Goal: Task Accomplishment & Management: Complete application form

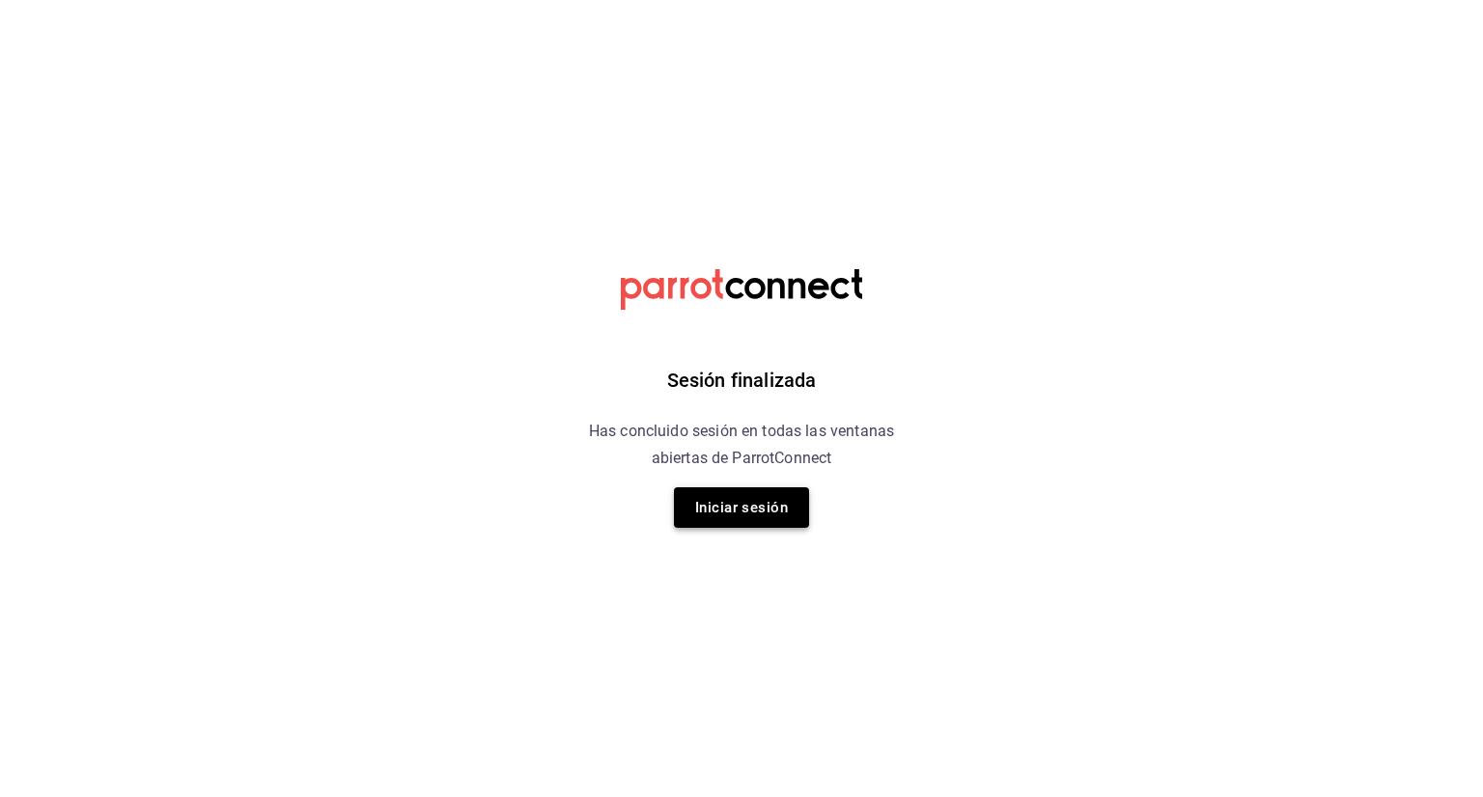
click at [751, 504] on button "Iniciar sesión" at bounding box center [741, 507] width 135 height 41
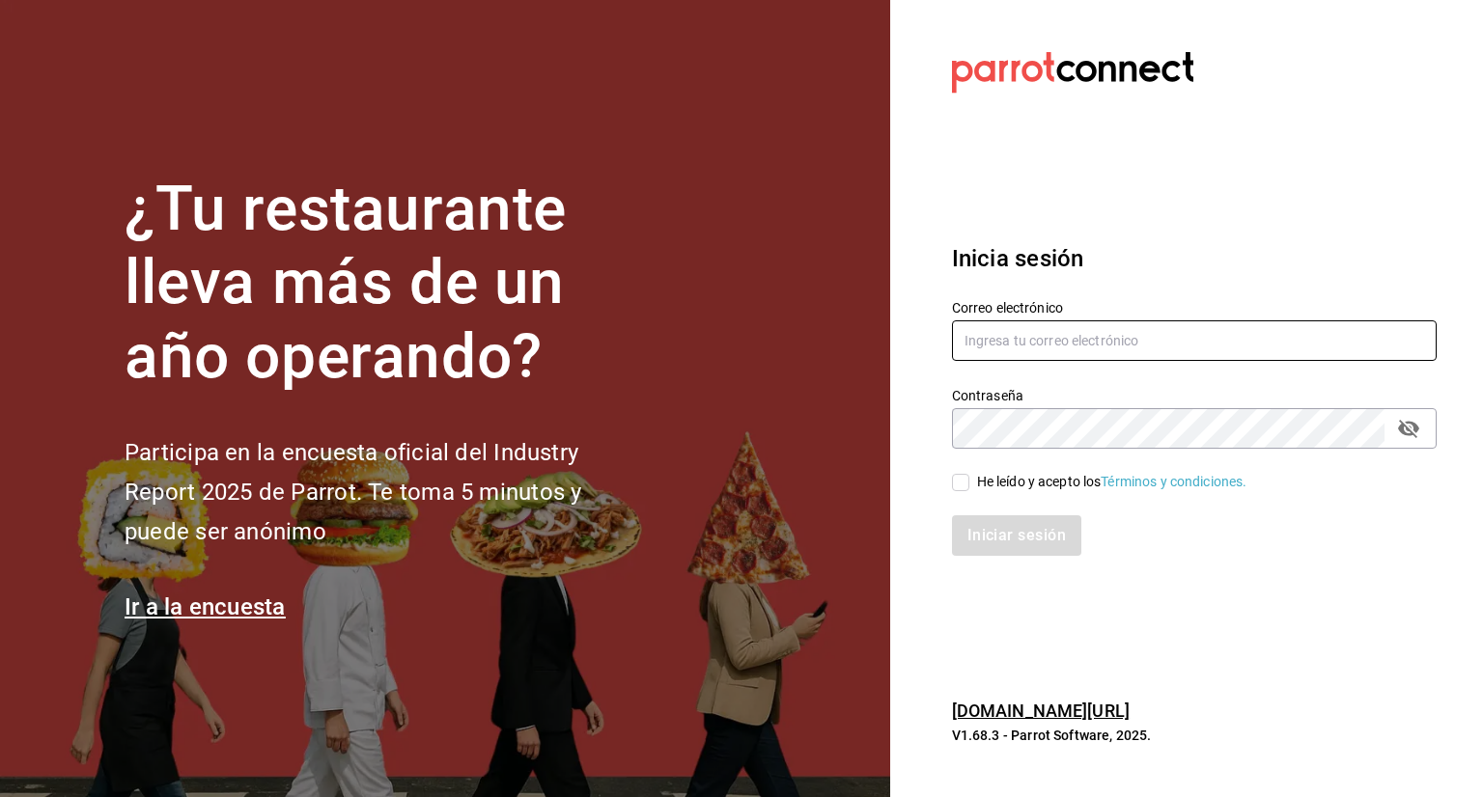
click at [751, 342] on input "text" at bounding box center [1194, 340] width 485 height 41
type input "anagarzamartinezx@gmail.com"
click at [751, 483] on span "He leído y acepto los Términos y condiciones." at bounding box center [1108, 482] width 278 height 20
click at [751, 483] on input "He leído y acepto los Términos y condiciones." at bounding box center [960, 482] width 17 height 17
checkbox input "true"
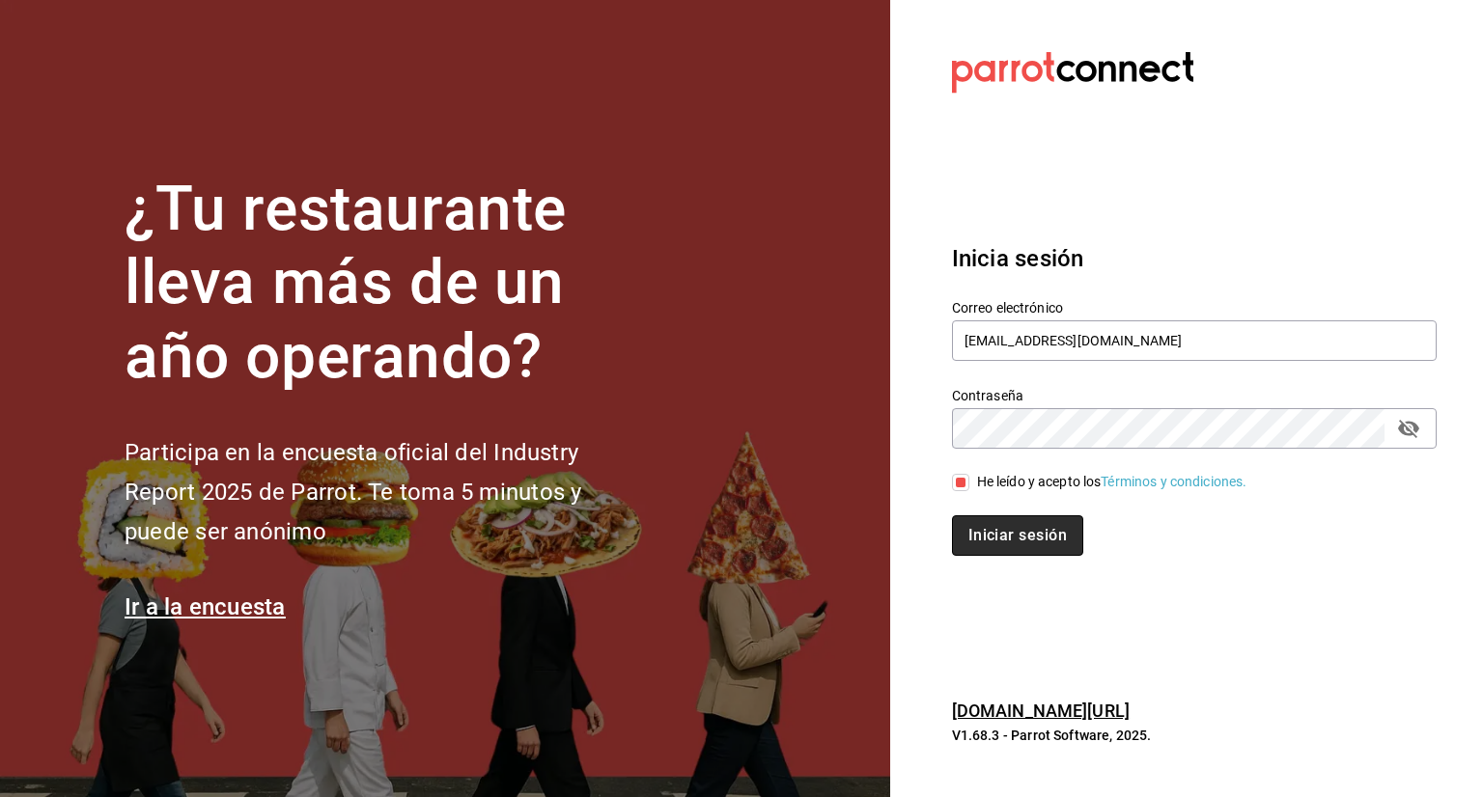
click at [751, 534] on button "Iniciar sesión" at bounding box center [1017, 535] width 131 height 41
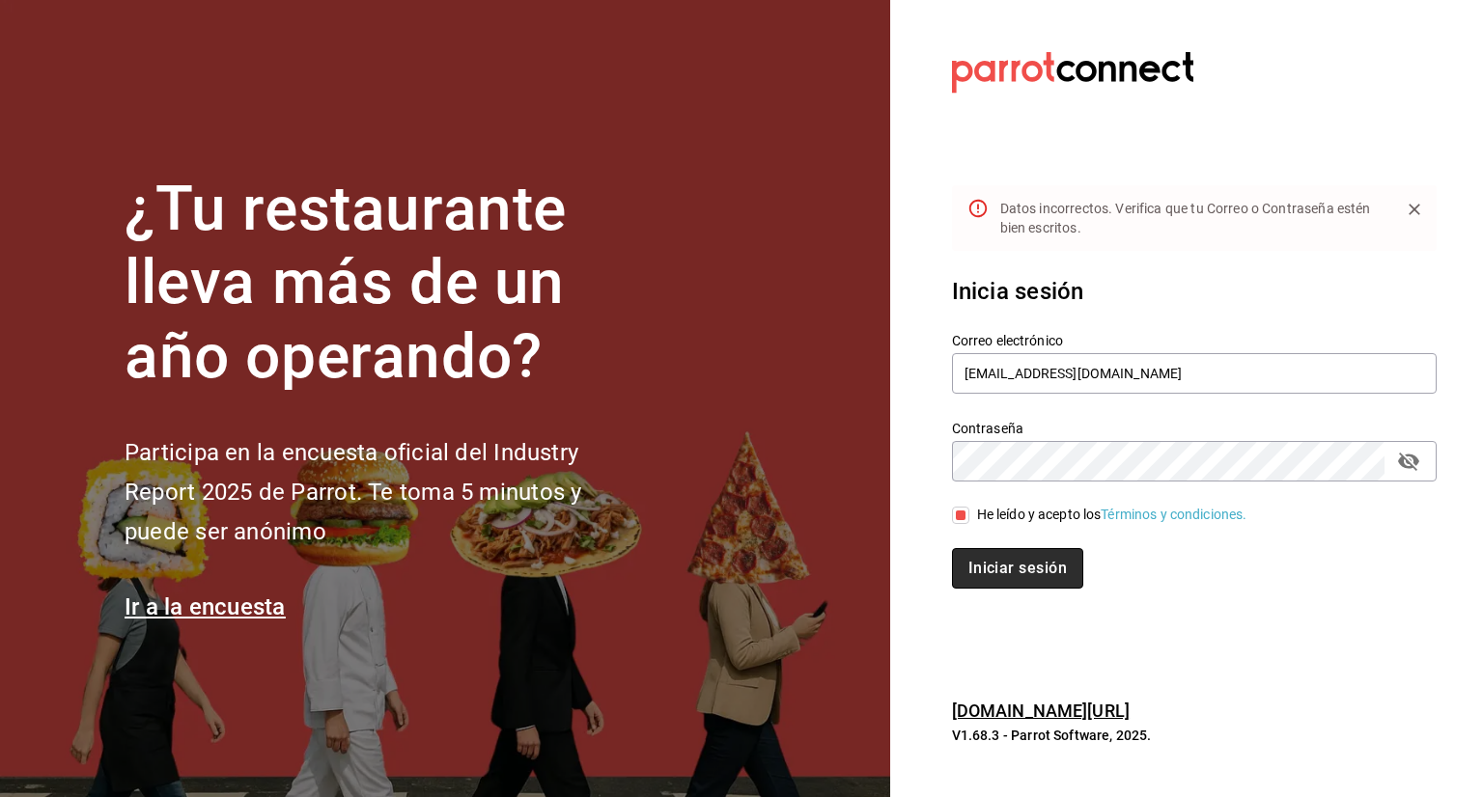
click at [751, 555] on button "Iniciar sesión" at bounding box center [1017, 568] width 131 height 41
click at [751, 468] on icon "passwordField" at bounding box center [1408, 461] width 23 height 23
click at [751, 371] on input "anagarzamartinezx@gmail.com" at bounding box center [1194, 373] width 485 height 41
type input "[EMAIL_ADDRESS][DOMAIN_NAME]"
click at [751, 556] on button "Iniciar sesión" at bounding box center [1017, 568] width 131 height 41
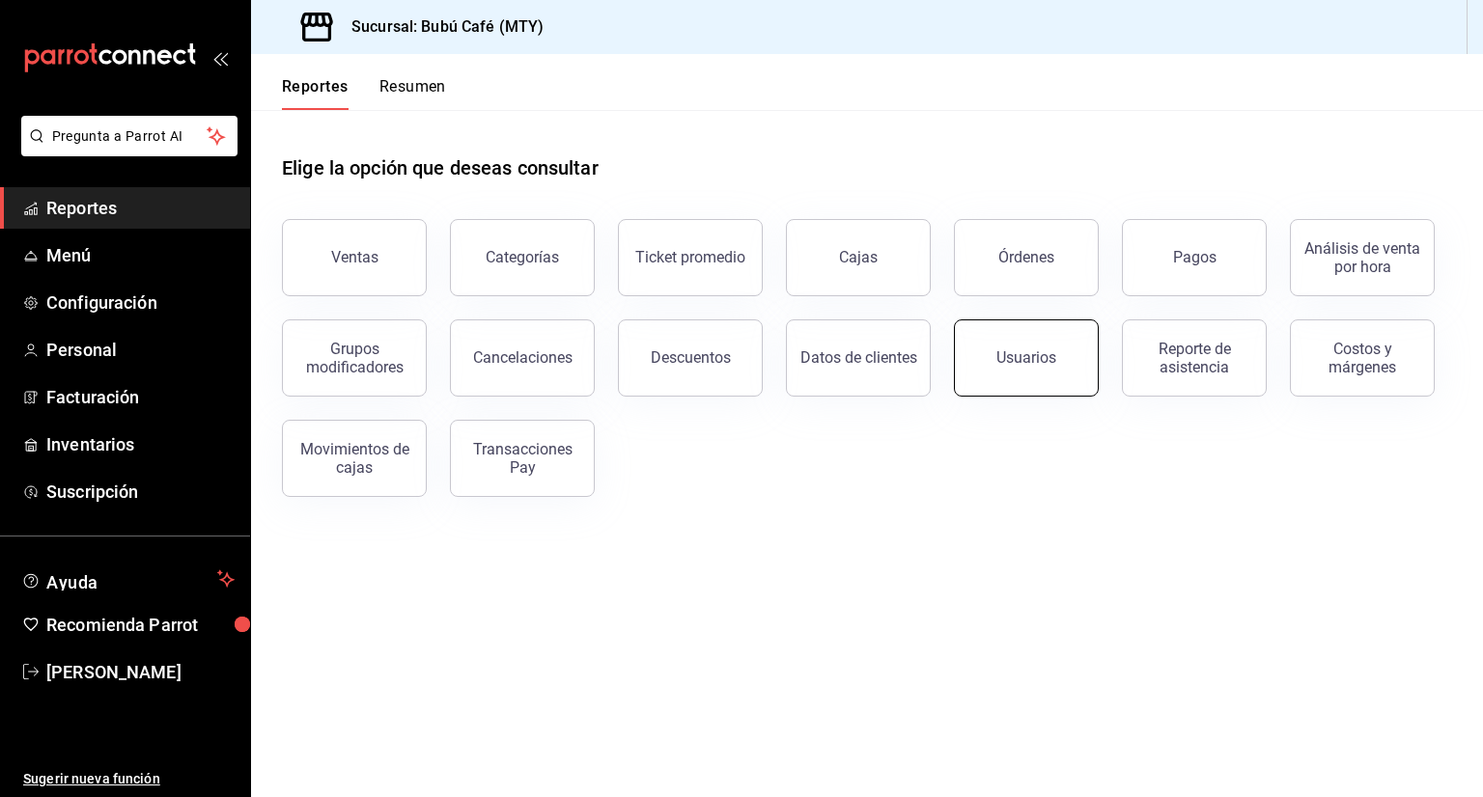
click at [995, 360] on button "Usuarios" at bounding box center [1026, 358] width 145 height 77
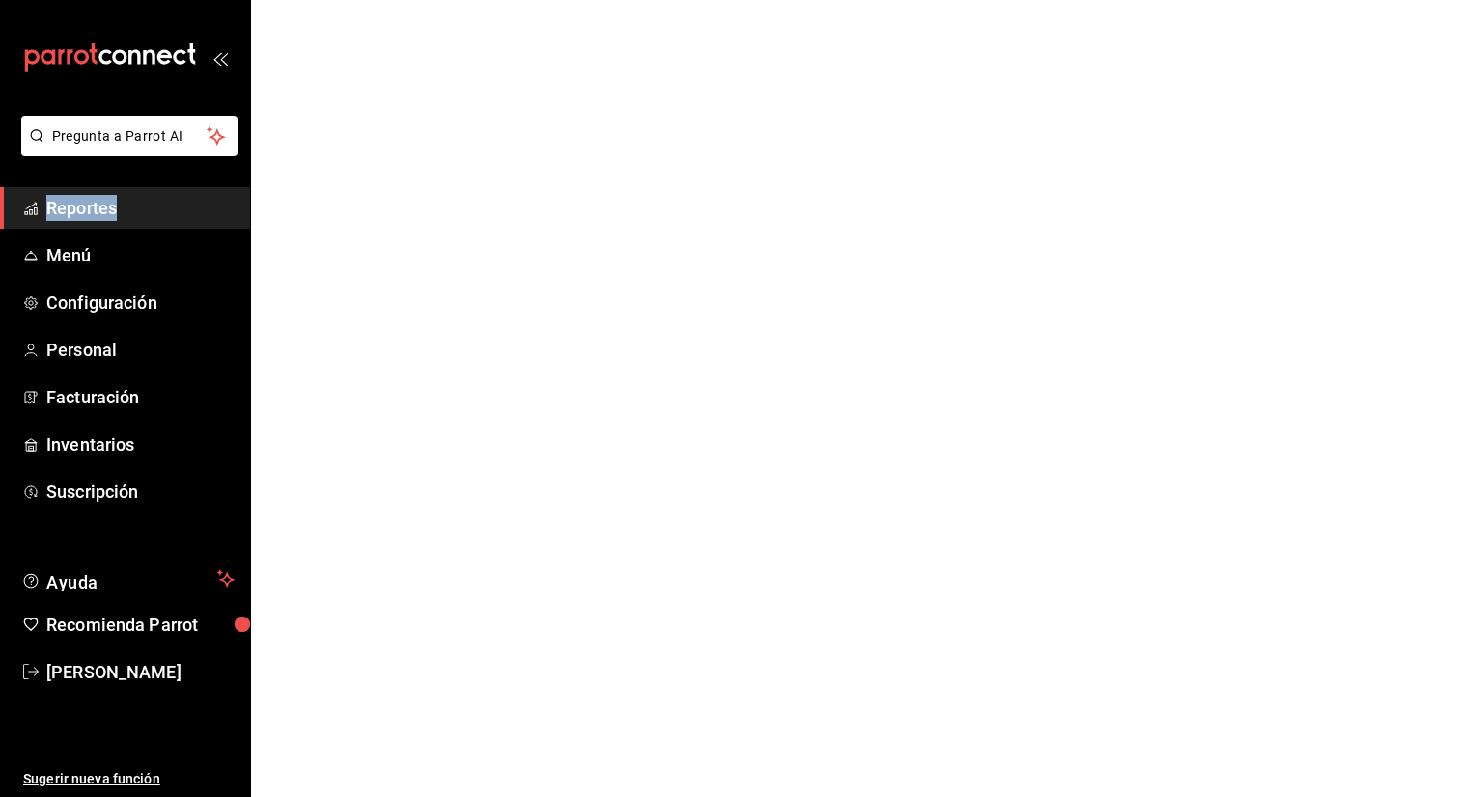
click at [995, 0] on html "Pregunta a Parrot AI Reportes Menú Configuración Personal Facturación Inventari…" at bounding box center [741, 0] width 1483 height 0
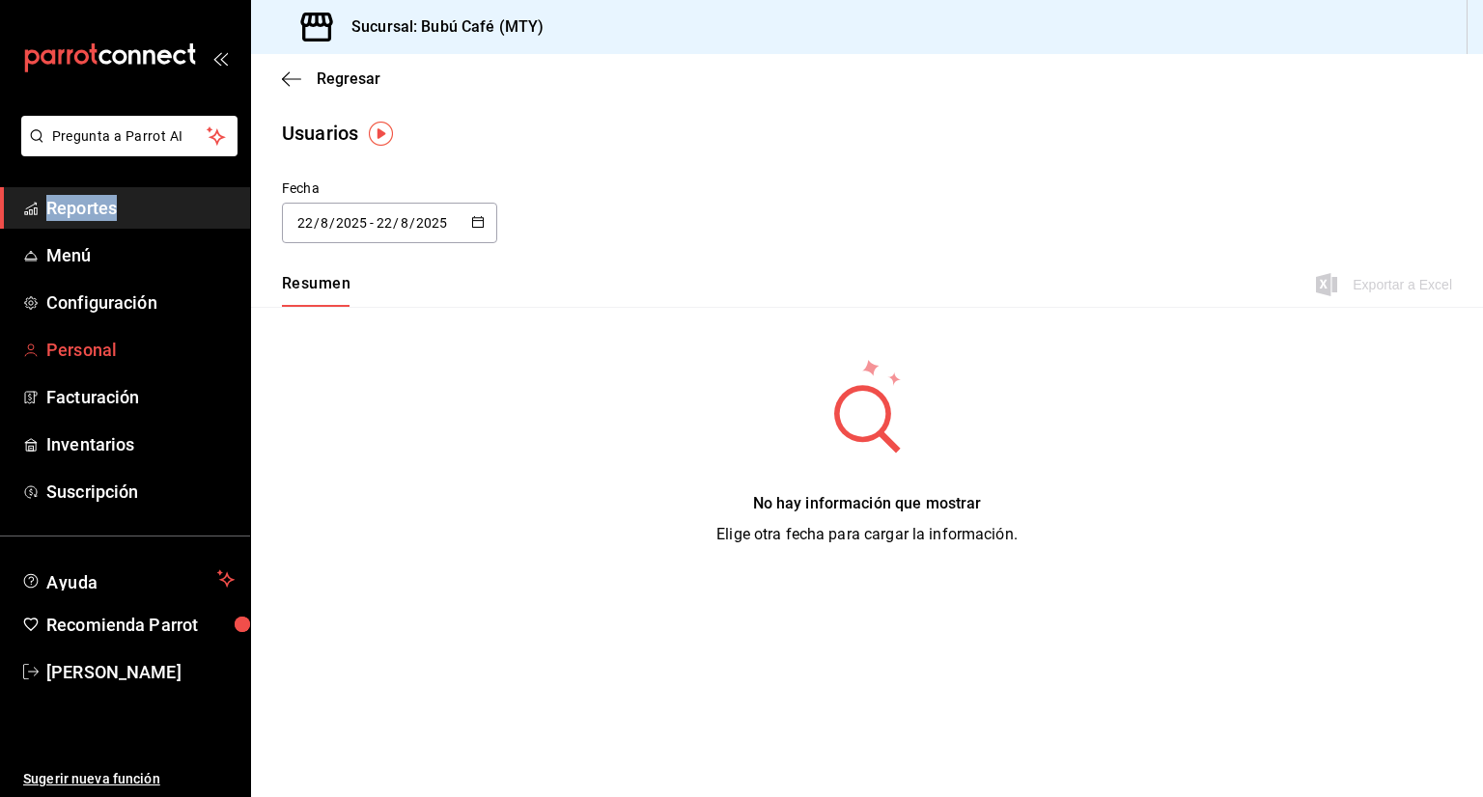
click at [111, 346] on span "Personal" at bounding box center [140, 350] width 188 height 26
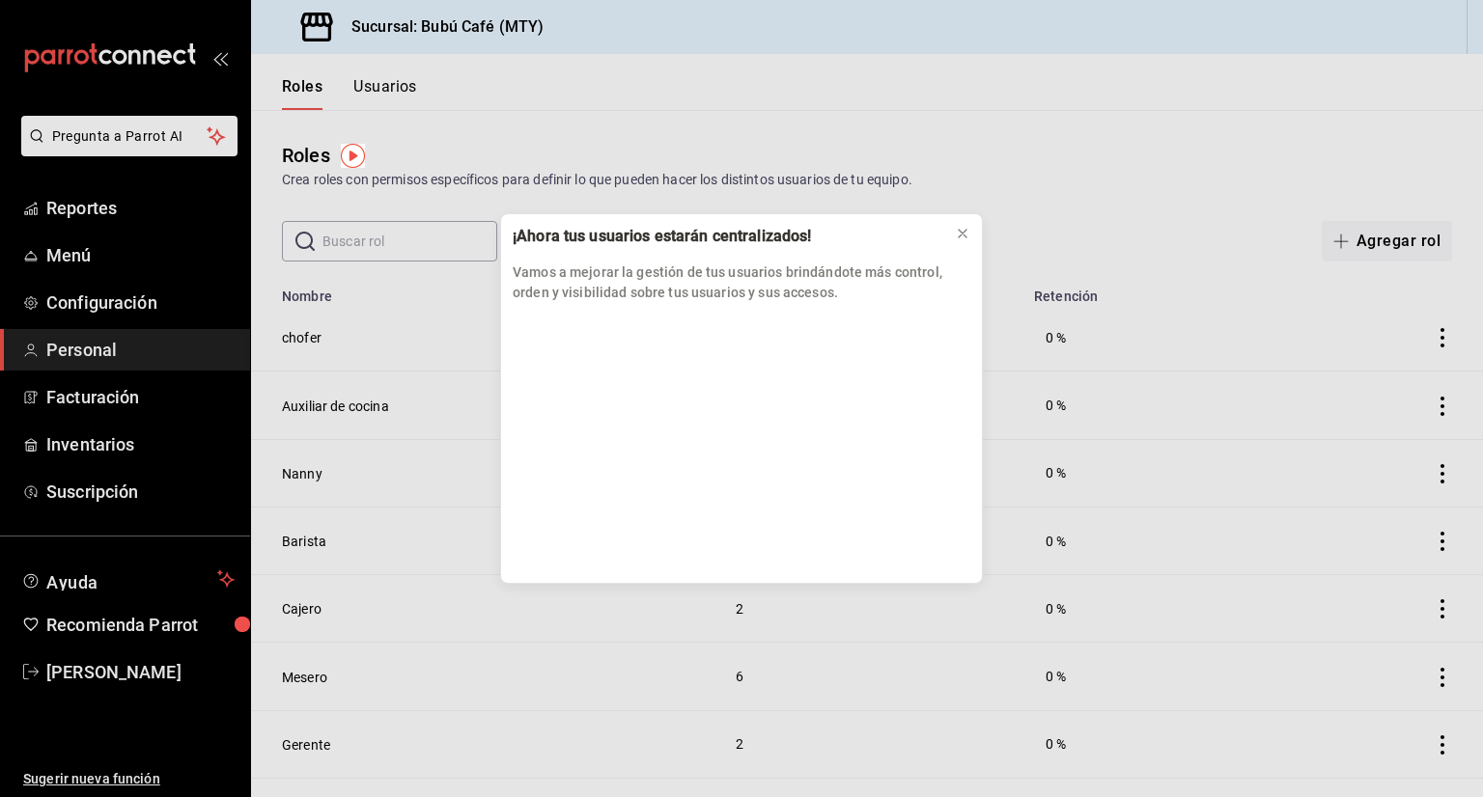
click at [99, 299] on div "¡Ahora tus usuarios estarán centralizados! Vamos a mejorar la gestión de tus us…" at bounding box center [741, 398] width 1483 height 797
click at [97, 206] on div "¡Ahora tus usuarios estarán centralizados! Vamos a mejorar la gestión de tus us…" at bounding box center [741, 398] width 1483 height 797
click at [954, 236] on button at bounding box center [962, 233] width 31 height 31
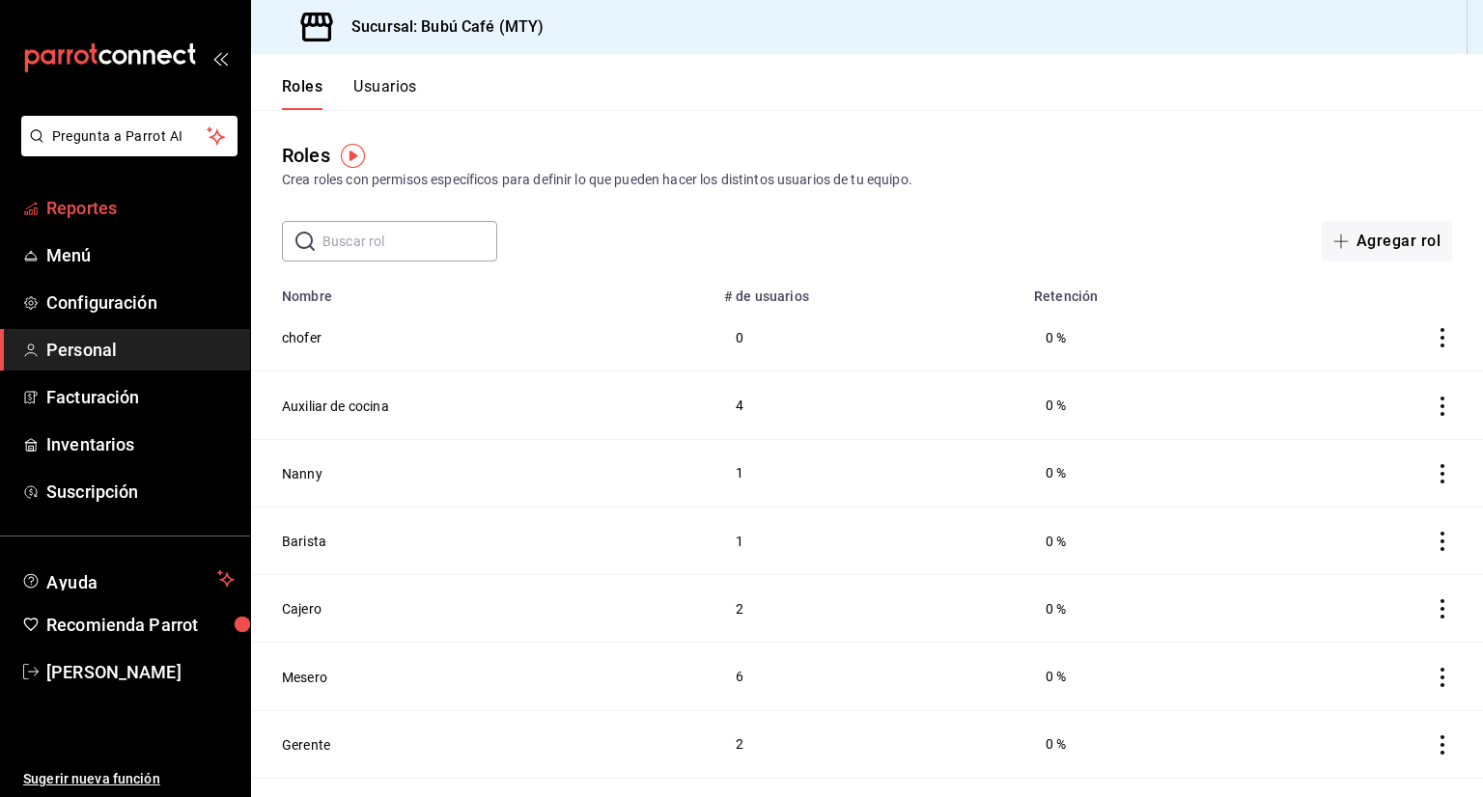
click at [135, 198] on span "Reportes" at bounding box center [140, 208] width 188 height 26
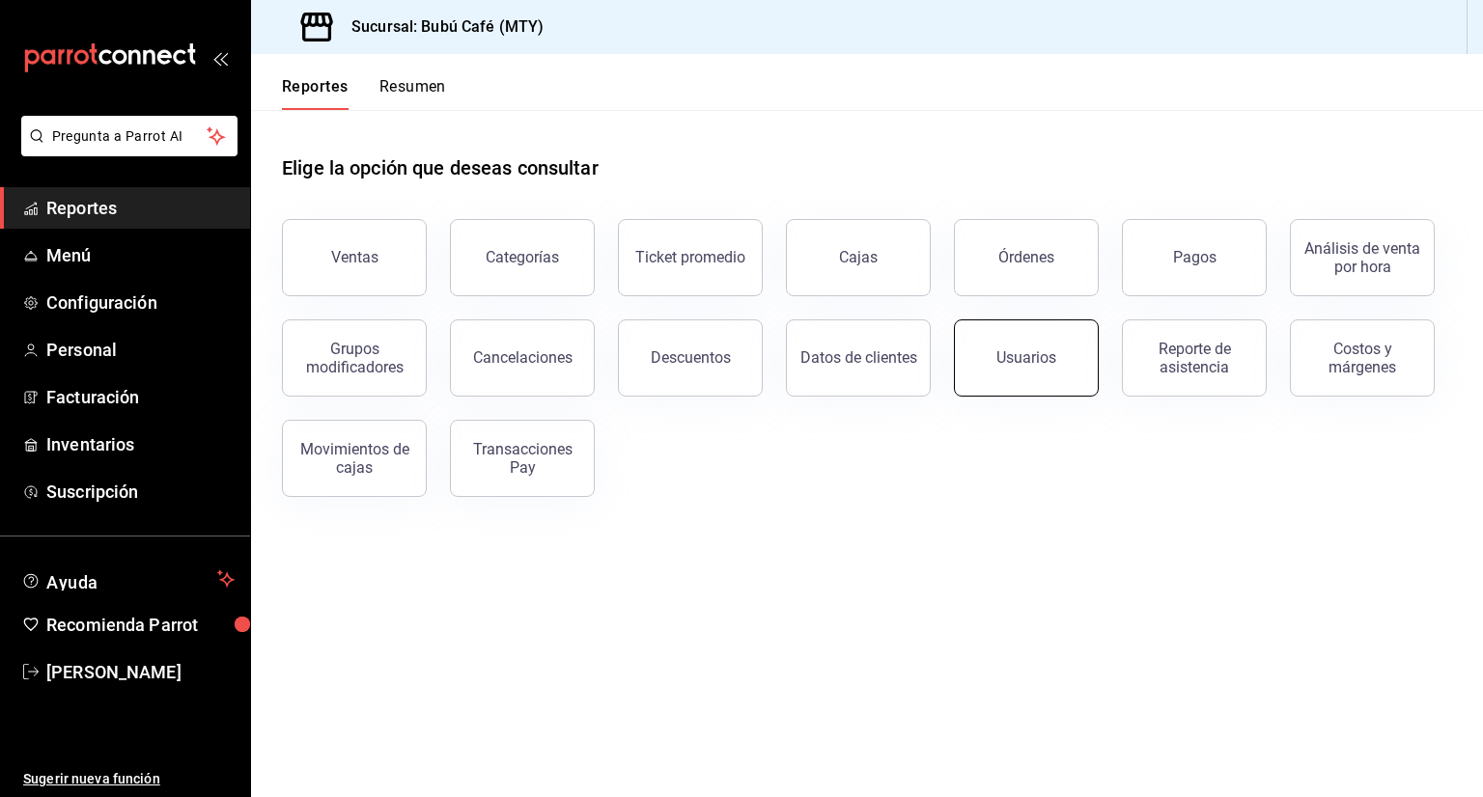
click at [1043, 382] on button "Usuarios" at bounding box center [1026, 358] width 145 height 77
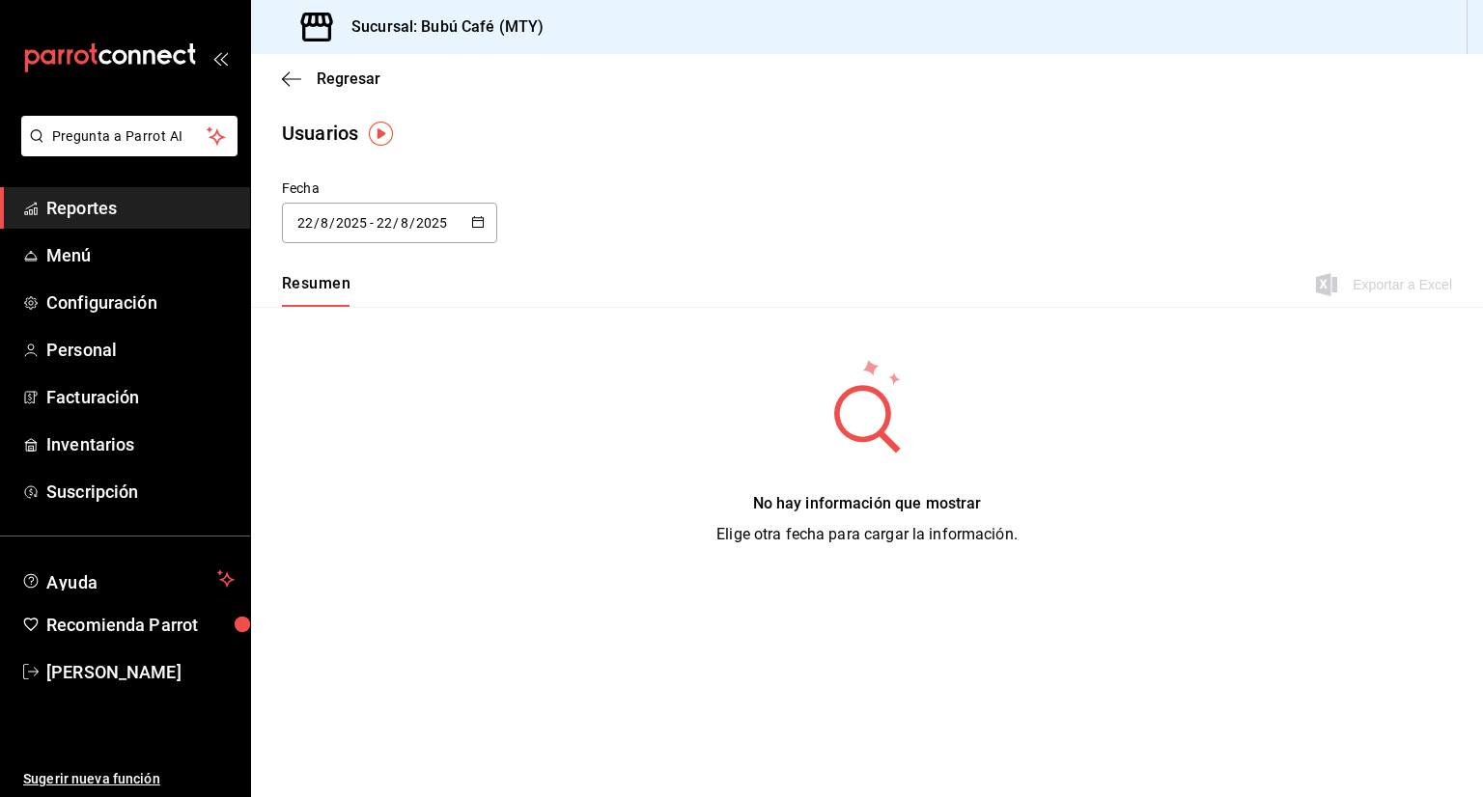
click at [98, 205] on span "Reportes" at bounding box center [140, 208] width 188 height 26
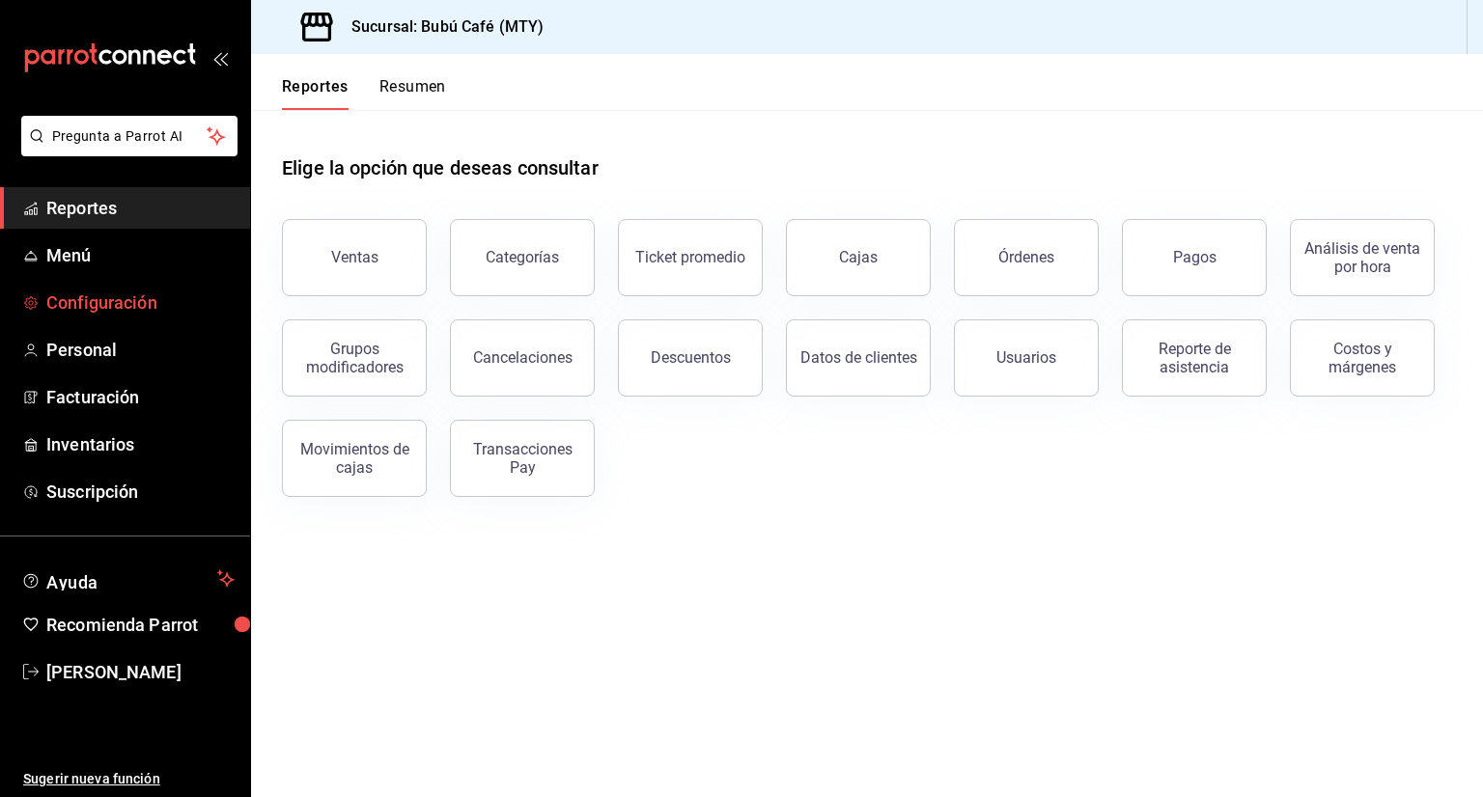
click at [144, 295] on span "Configuración" at bounding box center [140, 303] width 188 height 26
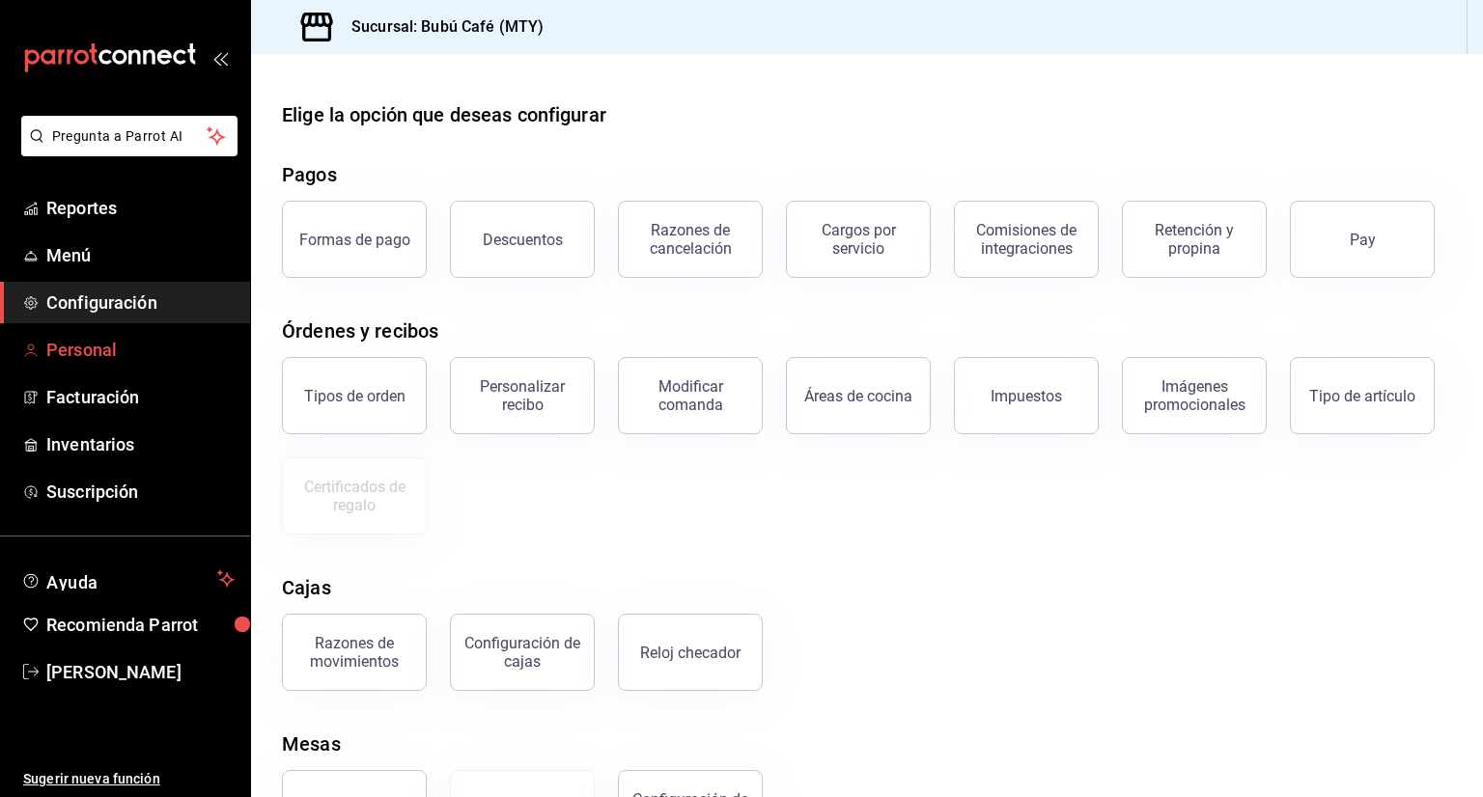
click at [62, 342] on span "Personal" at bounding box center [140, 350] width 188 height 26
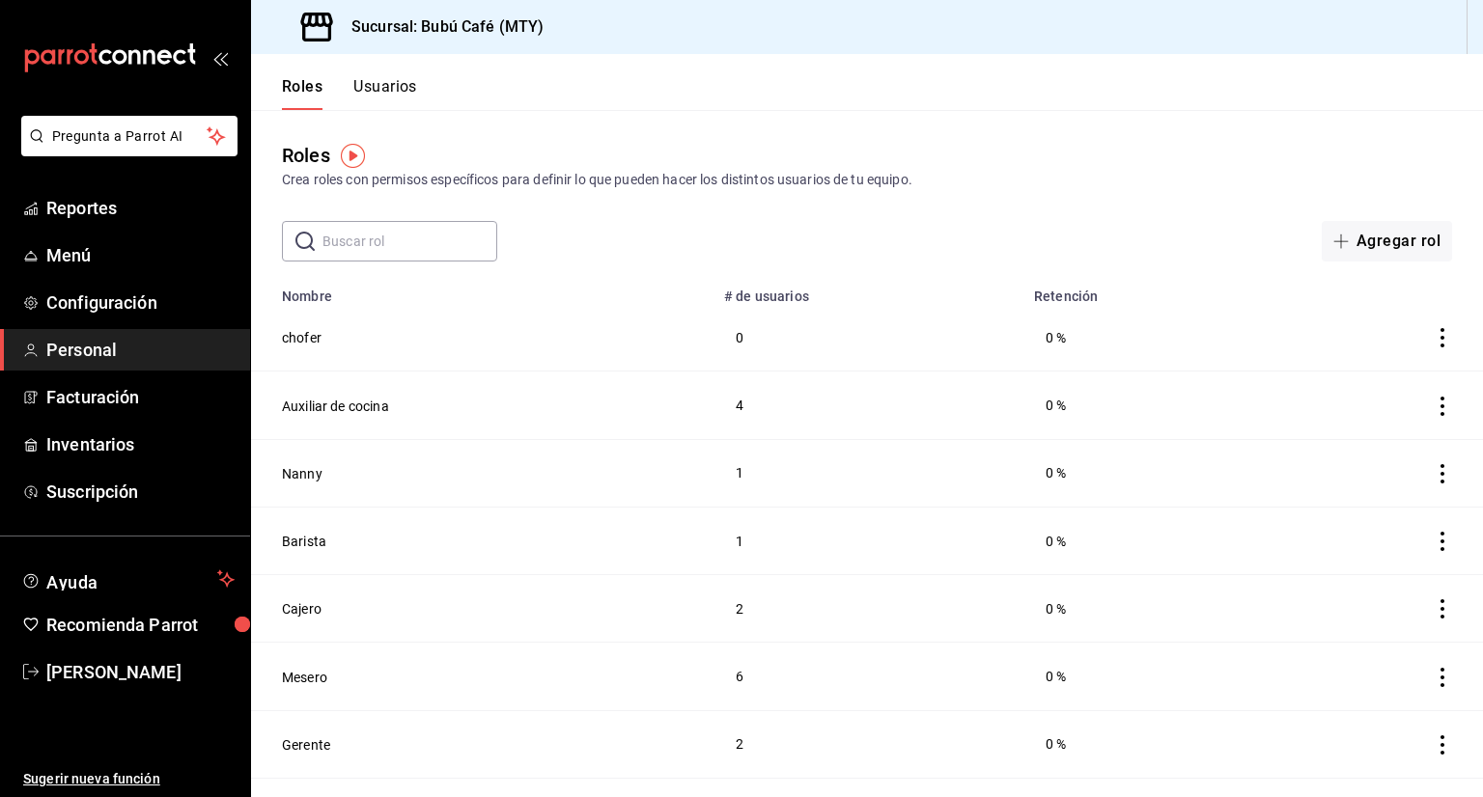
click at [365, 86] on button "Usuarios" at bounding box center [385, 93] width 64 height 33
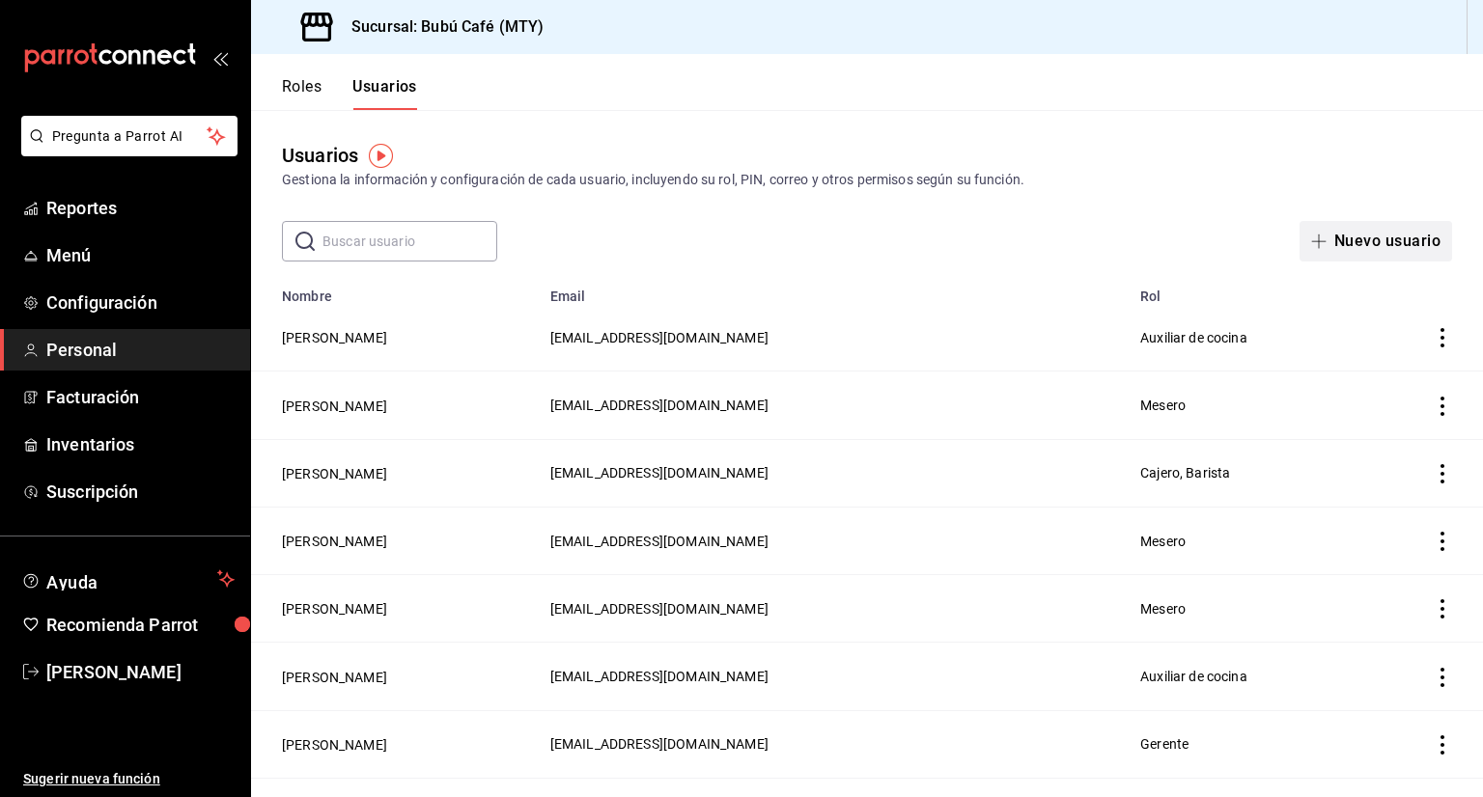
click at [1393, 230] on button "Nuevo usuario" at bounding box center [1375, 241] width 153 height 41
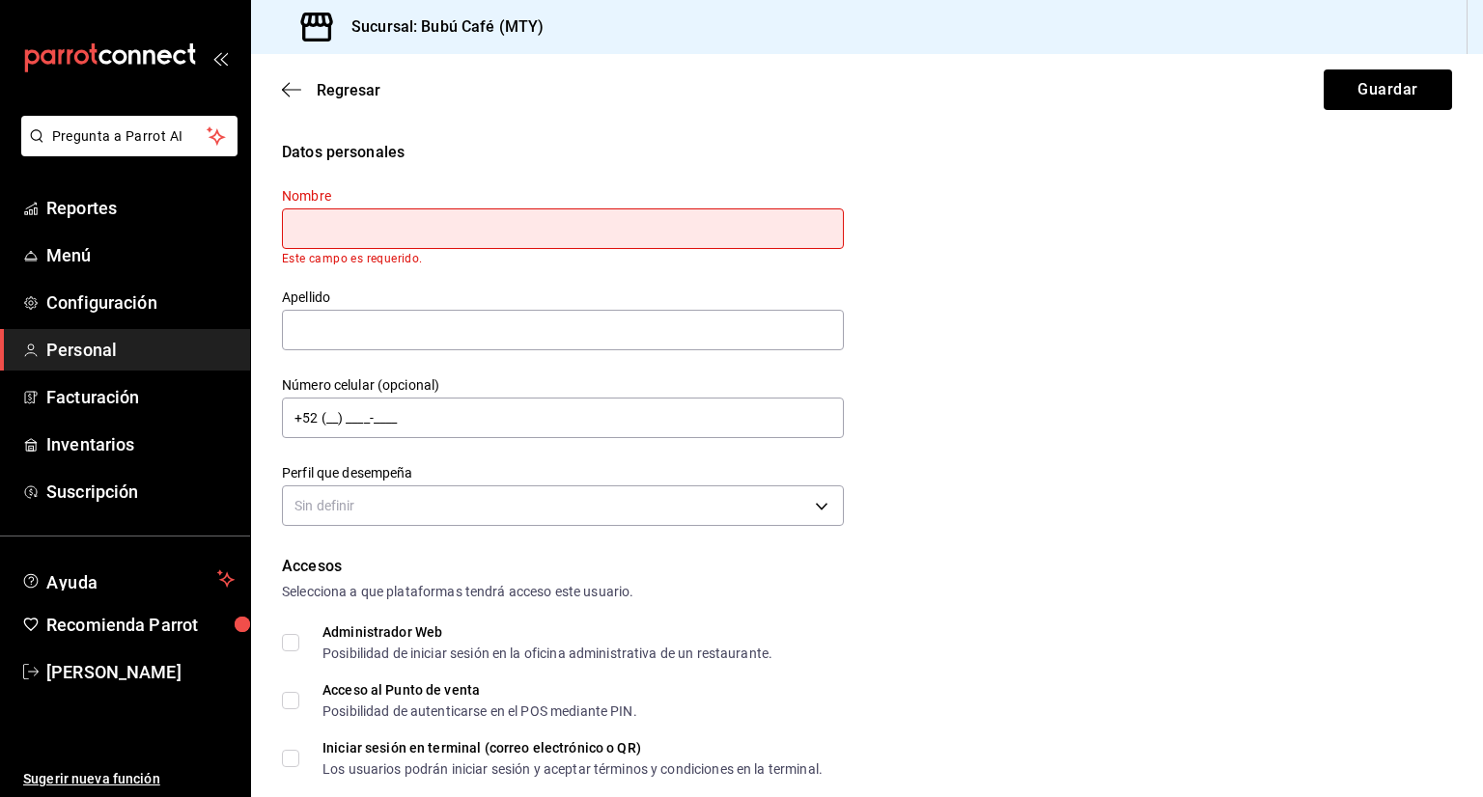
click at [1393, 230] on div "Datos personales Nombre Este campo es requerido. Apellido Número celular (opcio…" at bounding box center [867, 336] width 1170 height 391
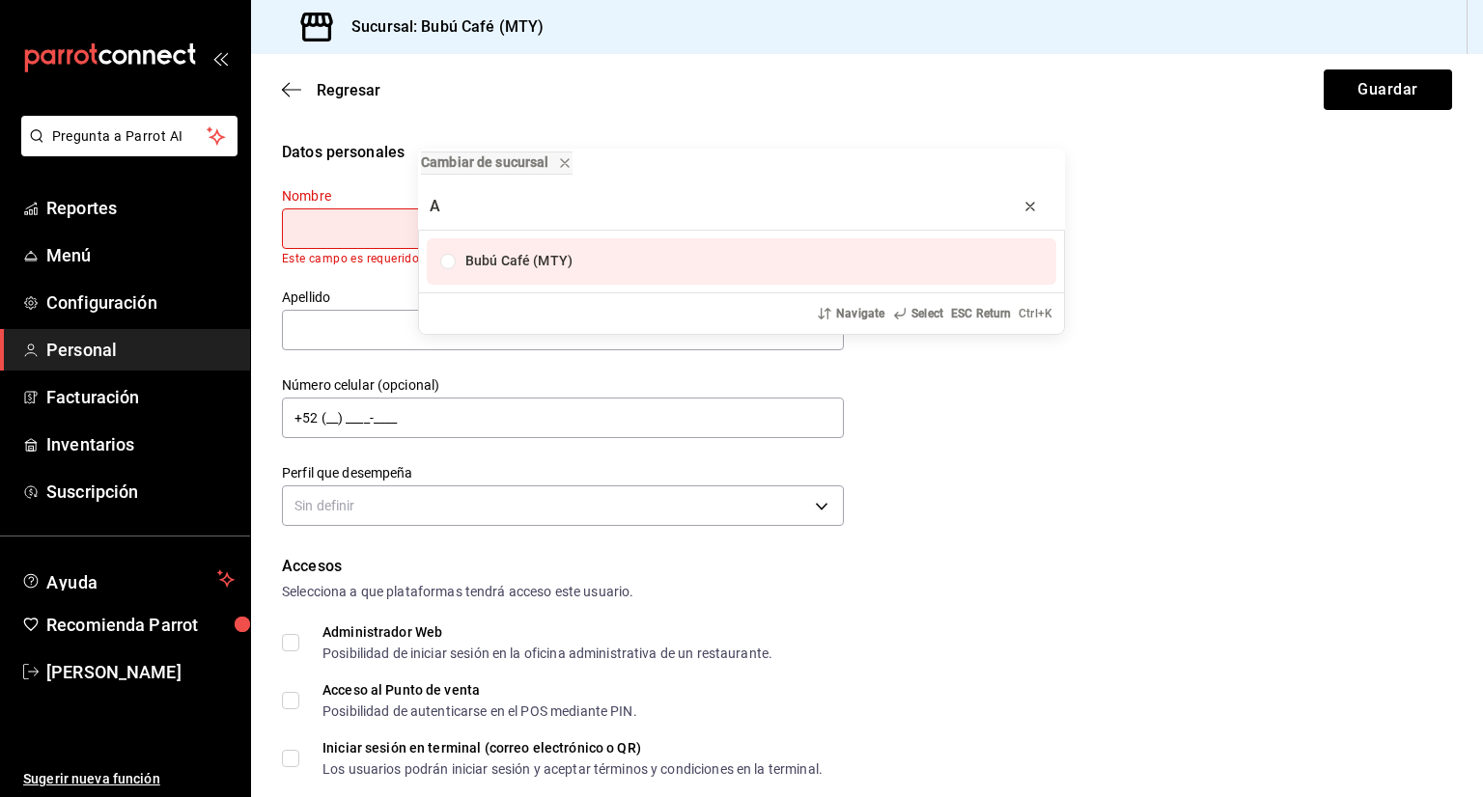
type input "A"
click at [1028, 213] on icon "progress bar" at bounding box center [1029, 206] width 15 height 15
click at [954, 464] on div "Cambiar de sucursal Bubú Café (MTY) Navigate Select ESC Return Ctrl+ K" at bounding box center [741, 398] width 1483 height 797
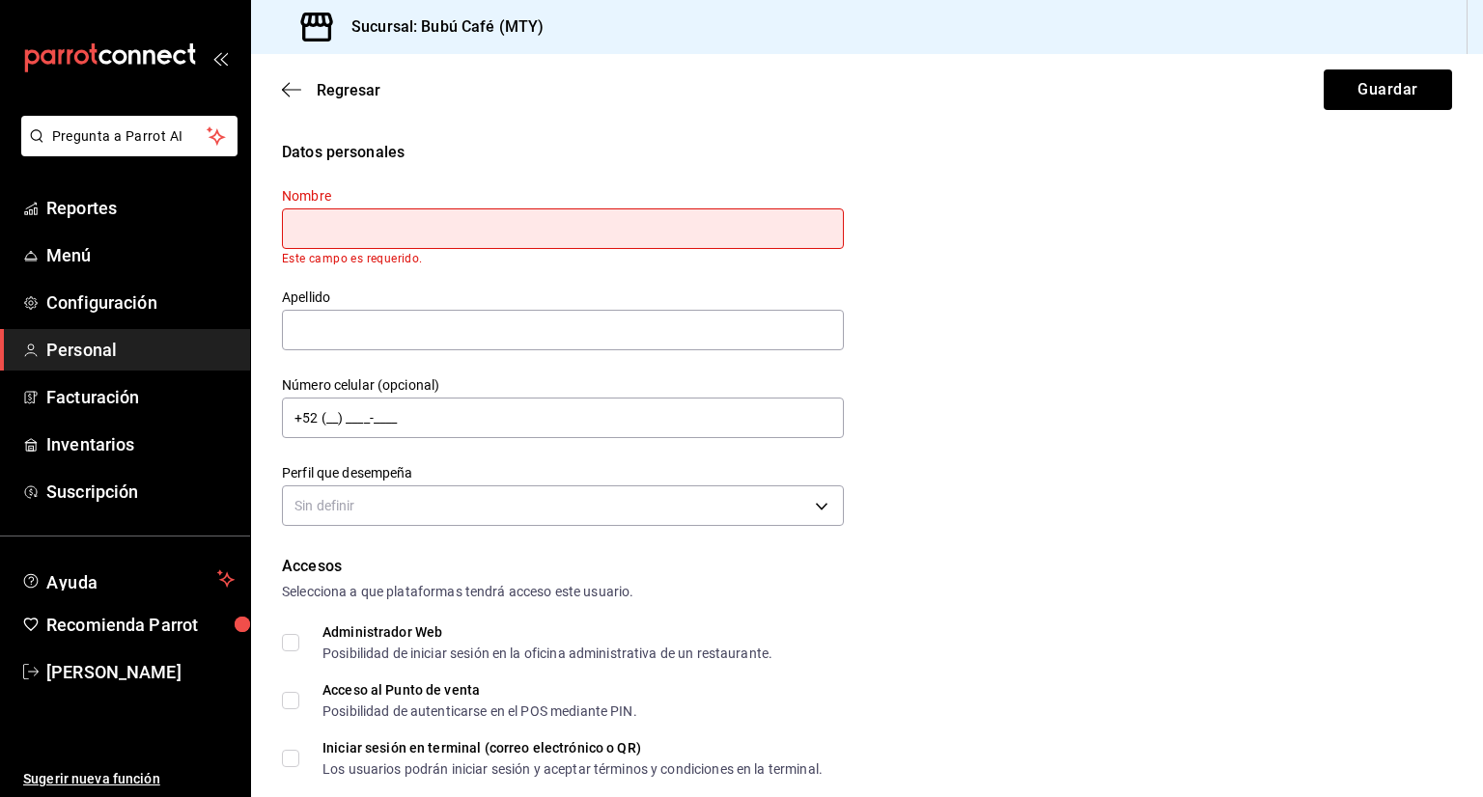
click at [440, 230] on input "text" at bounding box center [563, 229] width 562 height 41
click at [560, 177] on div "Nombre Este campo es requerido." at bounding box center [551, 214] width 585 height 101
click at [367, 220] on input "text" at bounding box center [563, 229] width 562 height 41
type input "[PERSON_NAME]"
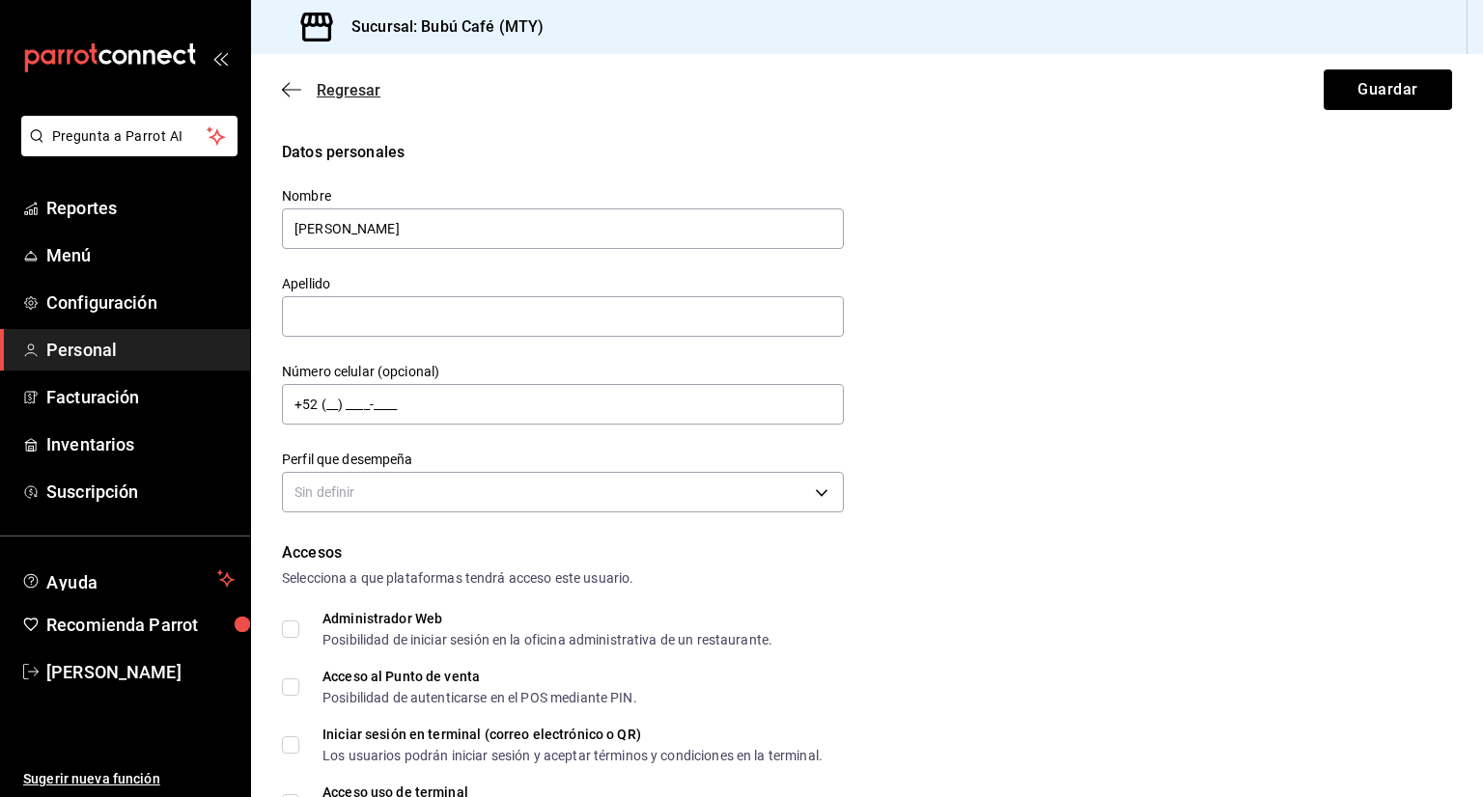
click at [292, 90] on icon "button" at bounding box center [291, 89] width 19 height 1
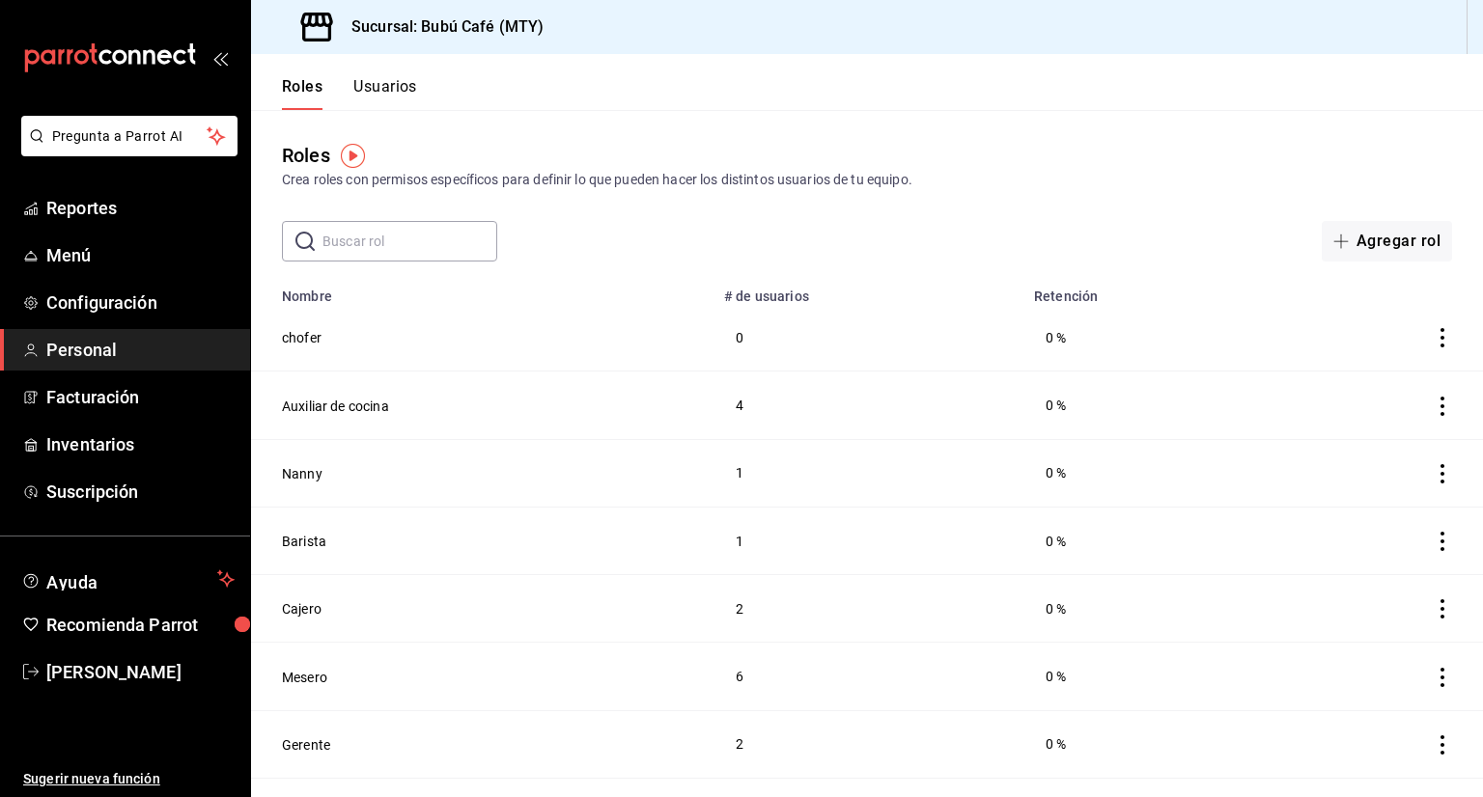
click at [415, 87] on button "Usuarios" at bounding box center [385, 93] width 64 height 33
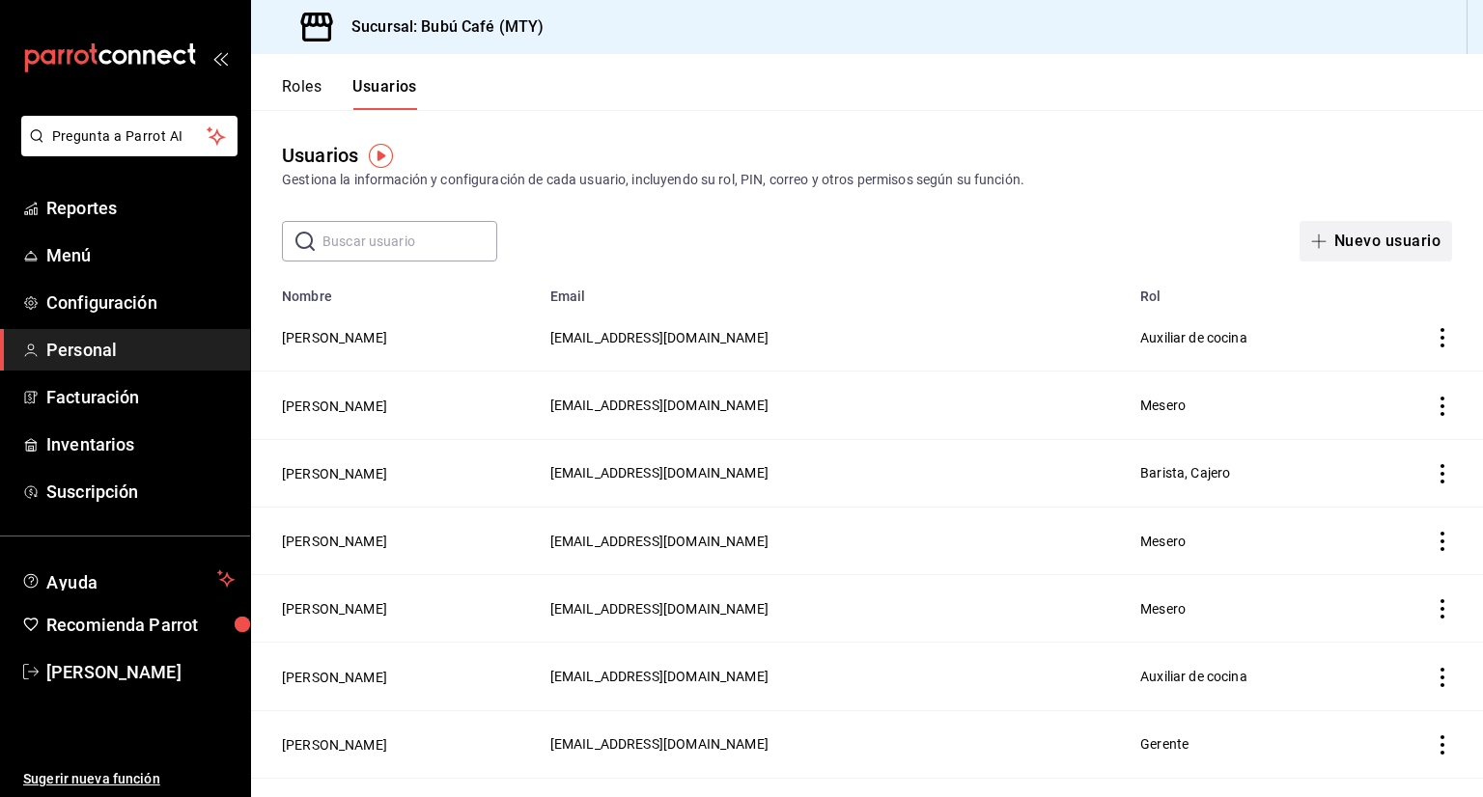
click at [1350, 237] on button "Nuevo usuario" at bounding box center [1375, 241] width 153 height 41
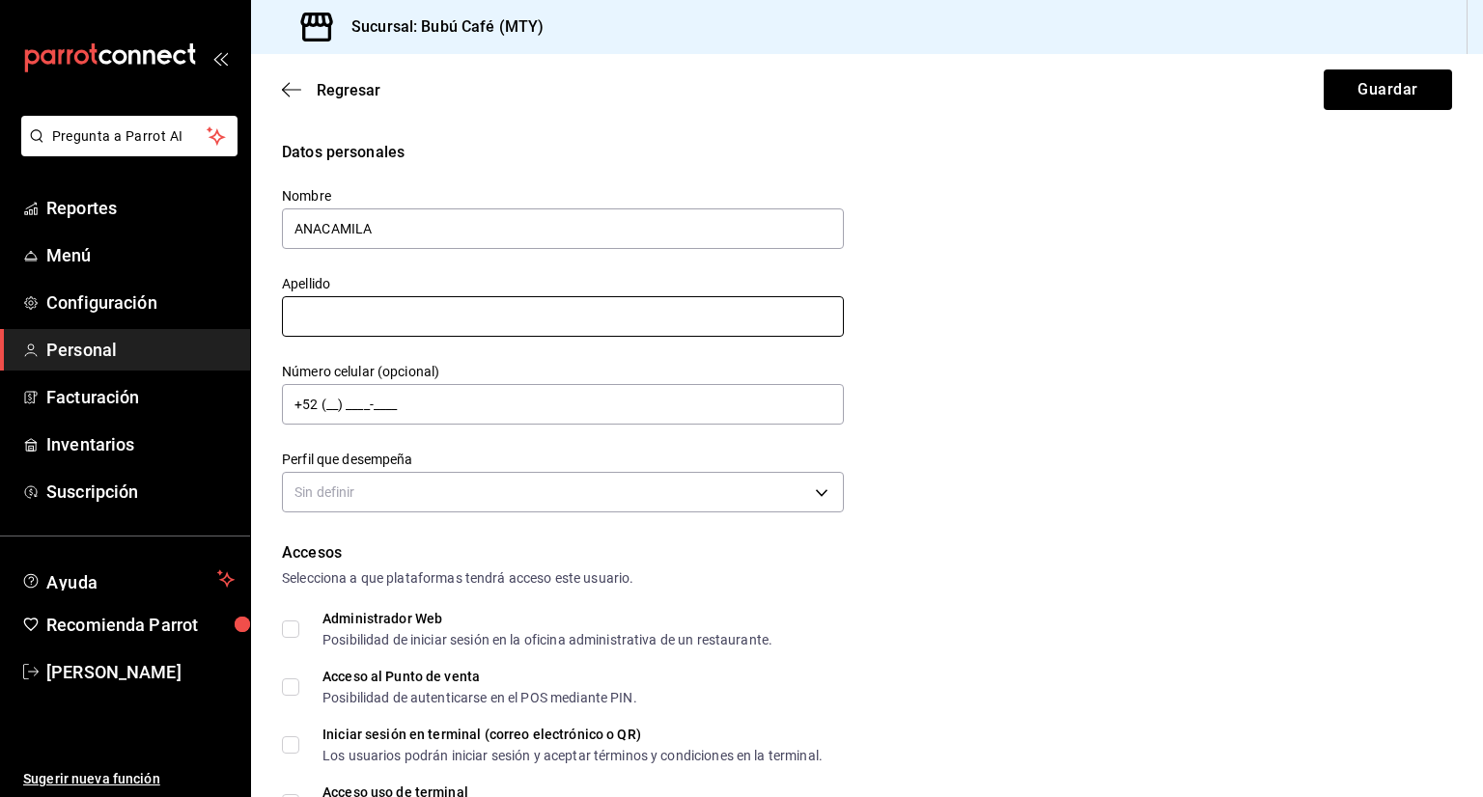
type input "ANACAMILA"
click at [742, 319] on input "text" at bounding box center [563, 316] width 562 height 41
type input "[PERSON_NAME]"
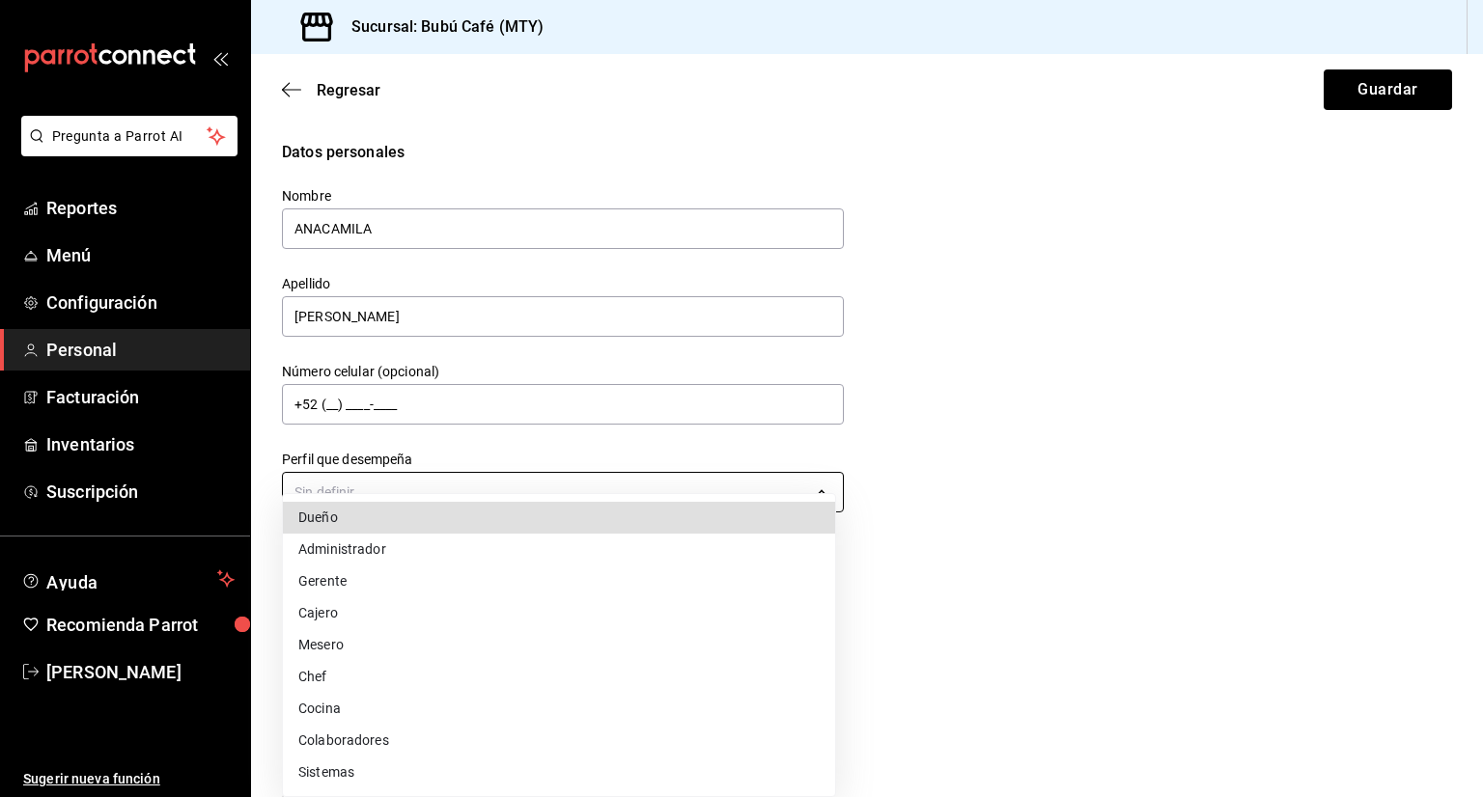
click at [505, 488] on body "Pregunta a Parrot AI Reportes Menú Configuración Personal Facturación Inventari…" at bounding box center [741, 398] width 1483 height 797
click at [388, 651] on li "Mesero" at bounding box center [559, 645] width 552 height 32
type input "WAITER"
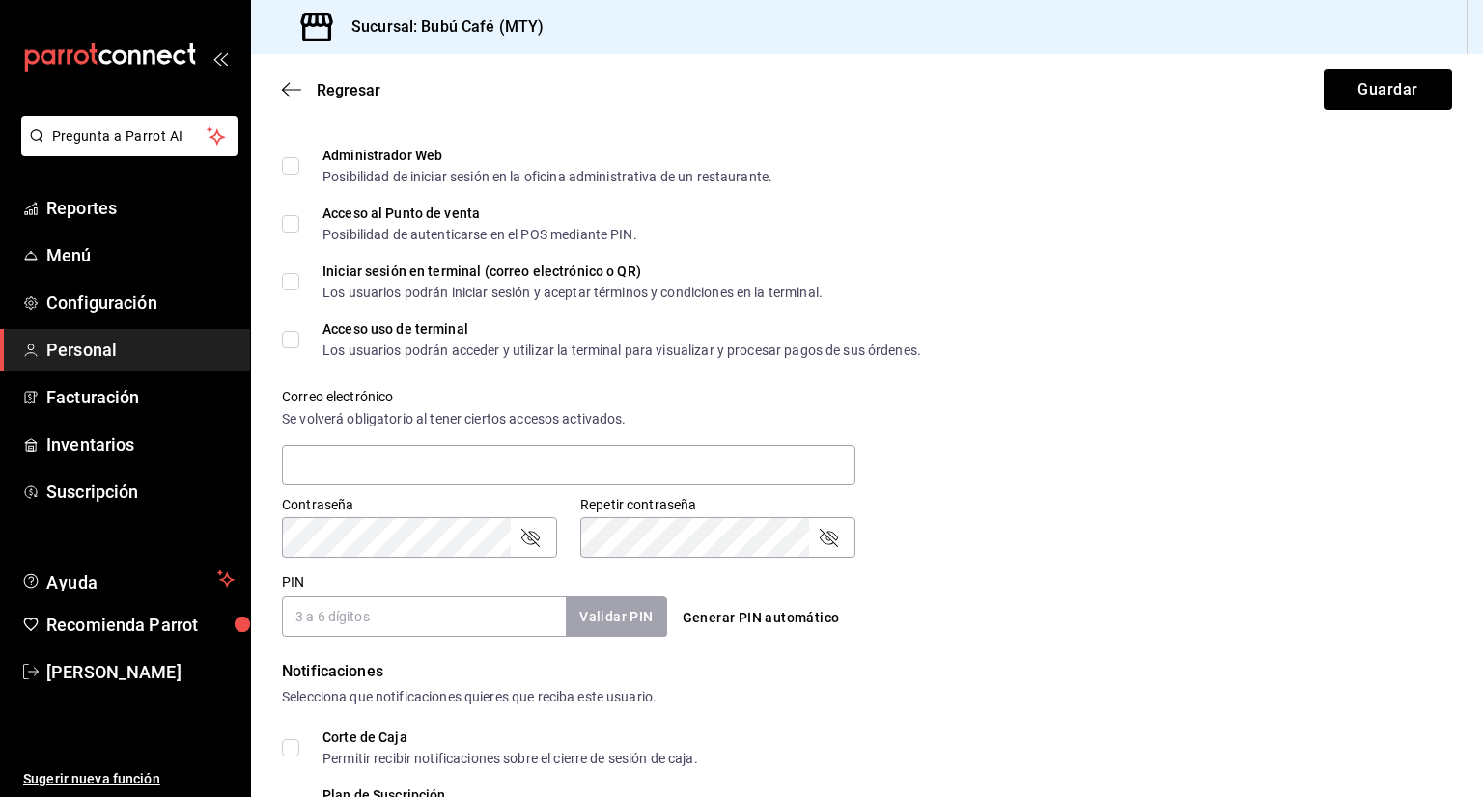
scroll to position [502, 0]
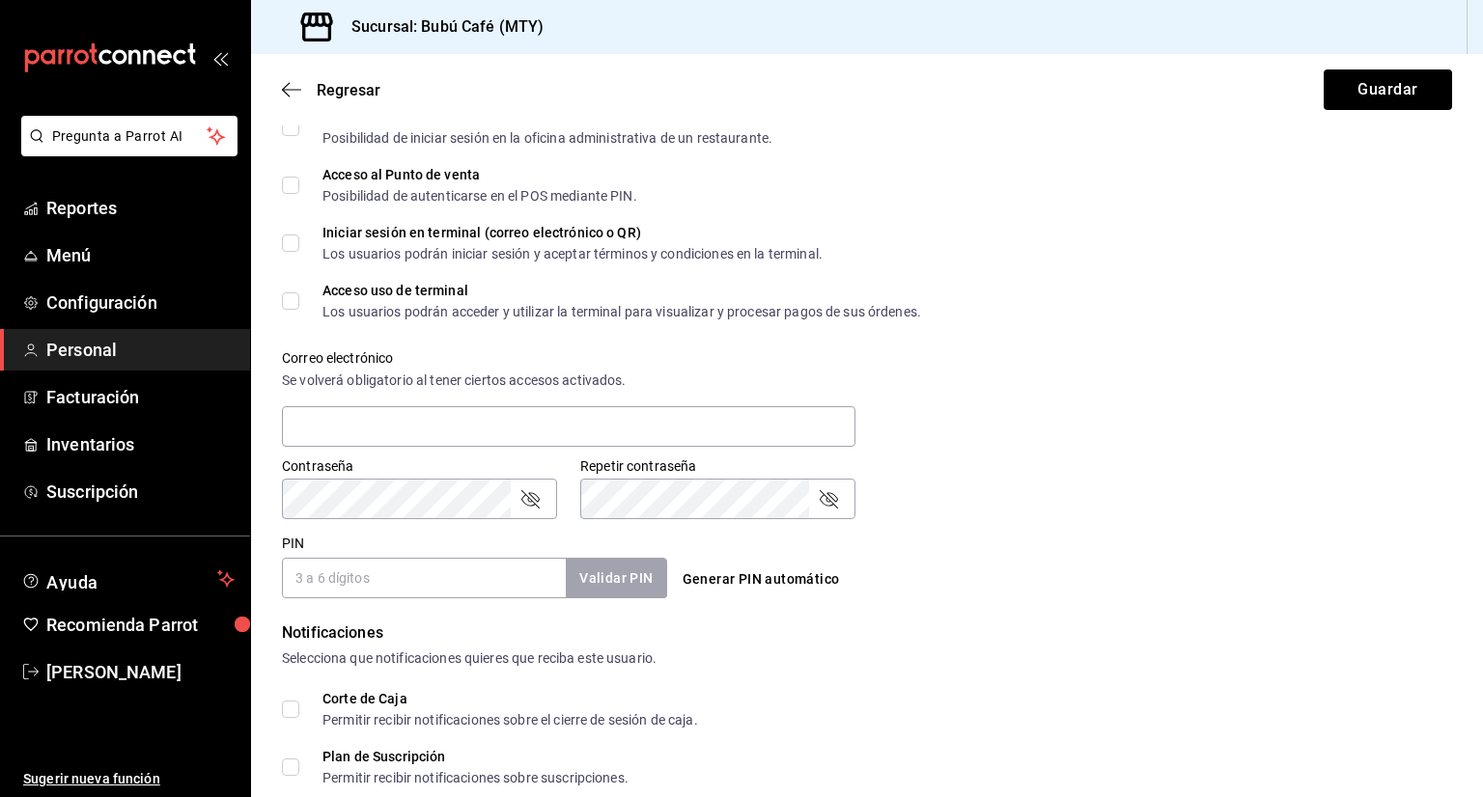
click at [340, 582] on input "PIN" at bounding box center [424, 578] width 284 height 41
type input "300604"
click at [642, 578] on button "Validar PIN" at bounding box center [615, 579] width 102 height 42
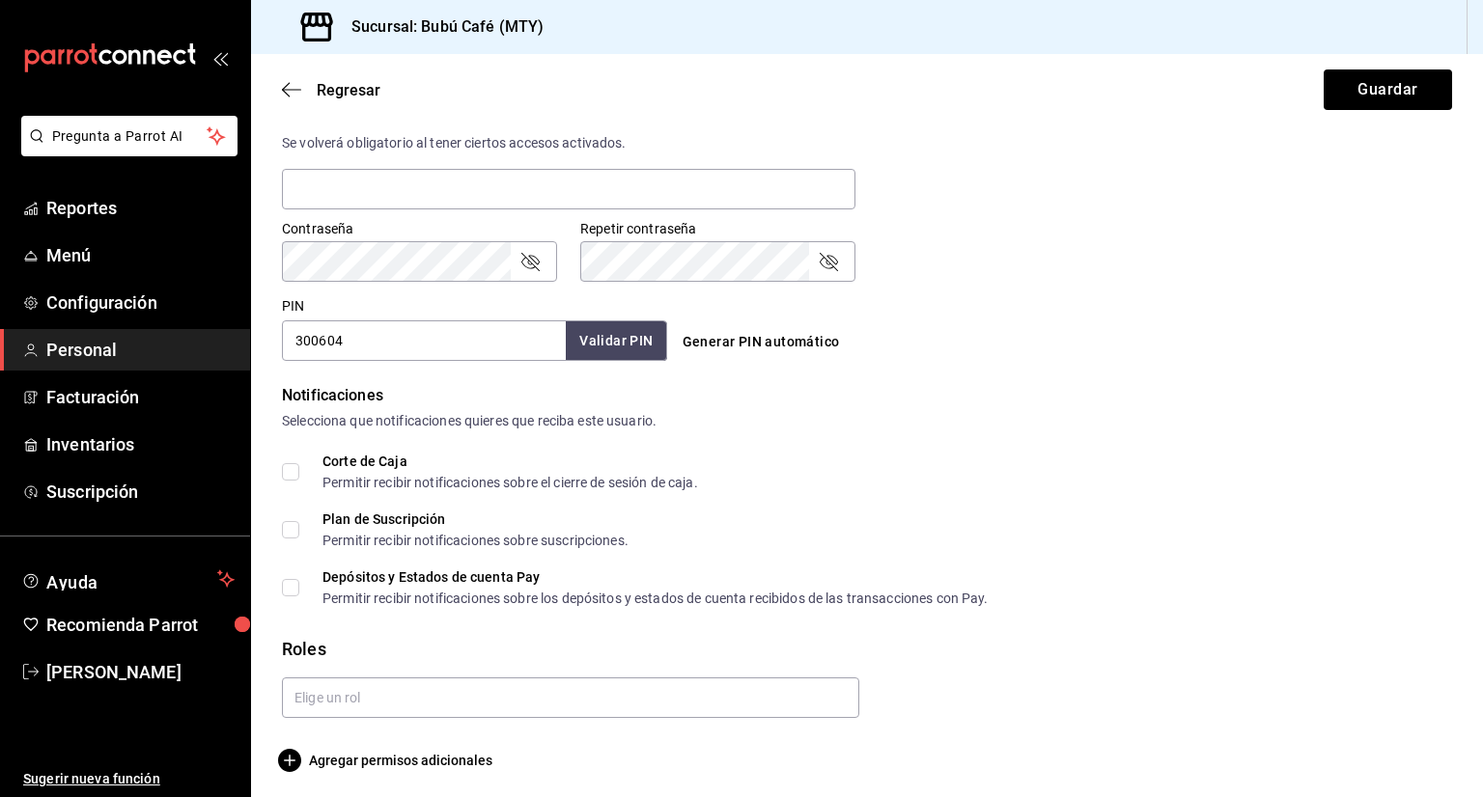
scroll to position [745, 0]
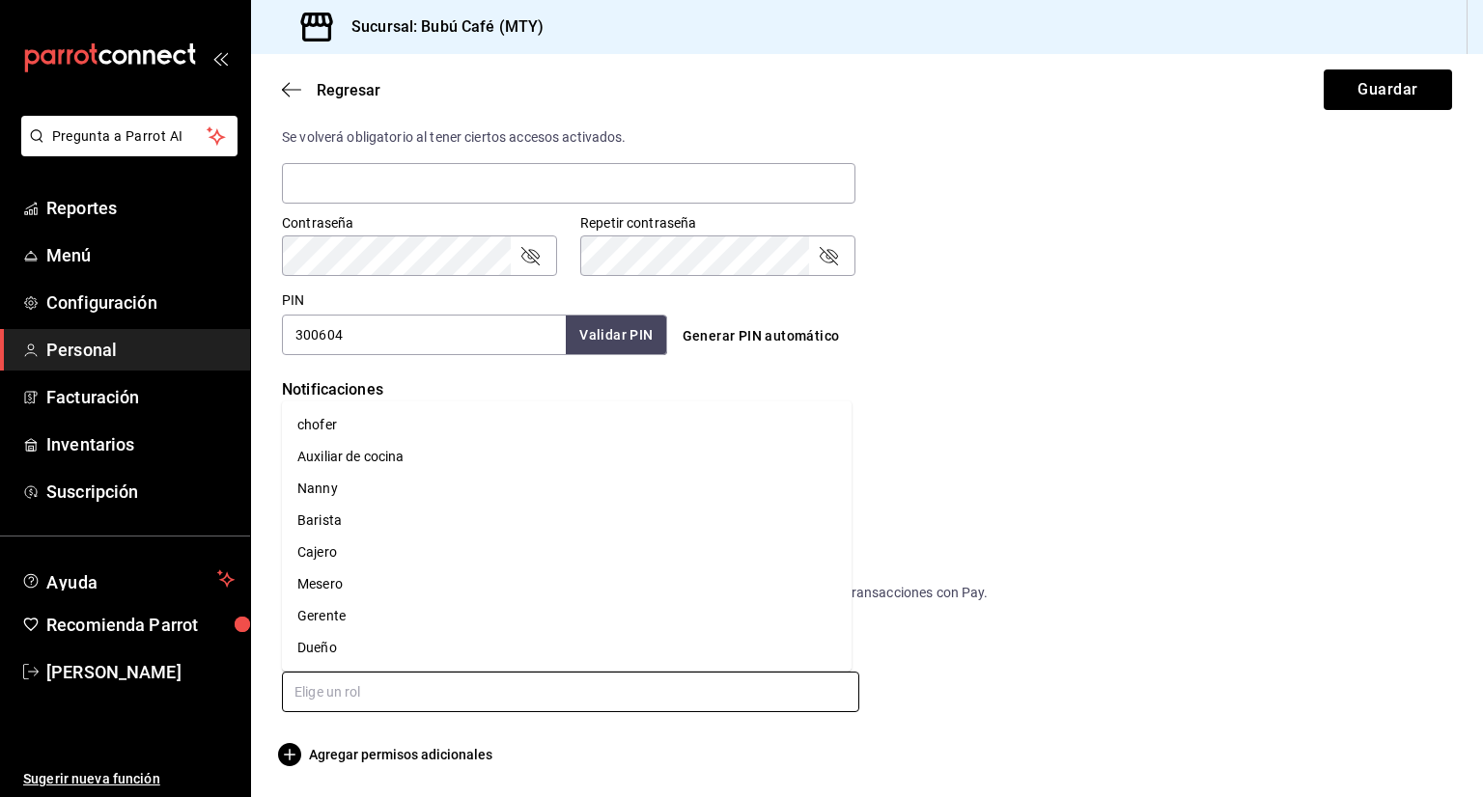
click at [351, 687] on input "text" at bounding box center [570, 692] width 577 height 41
click at [321, 576] on li "Mesero" at bounding box center [567, 585] width 570 height 32
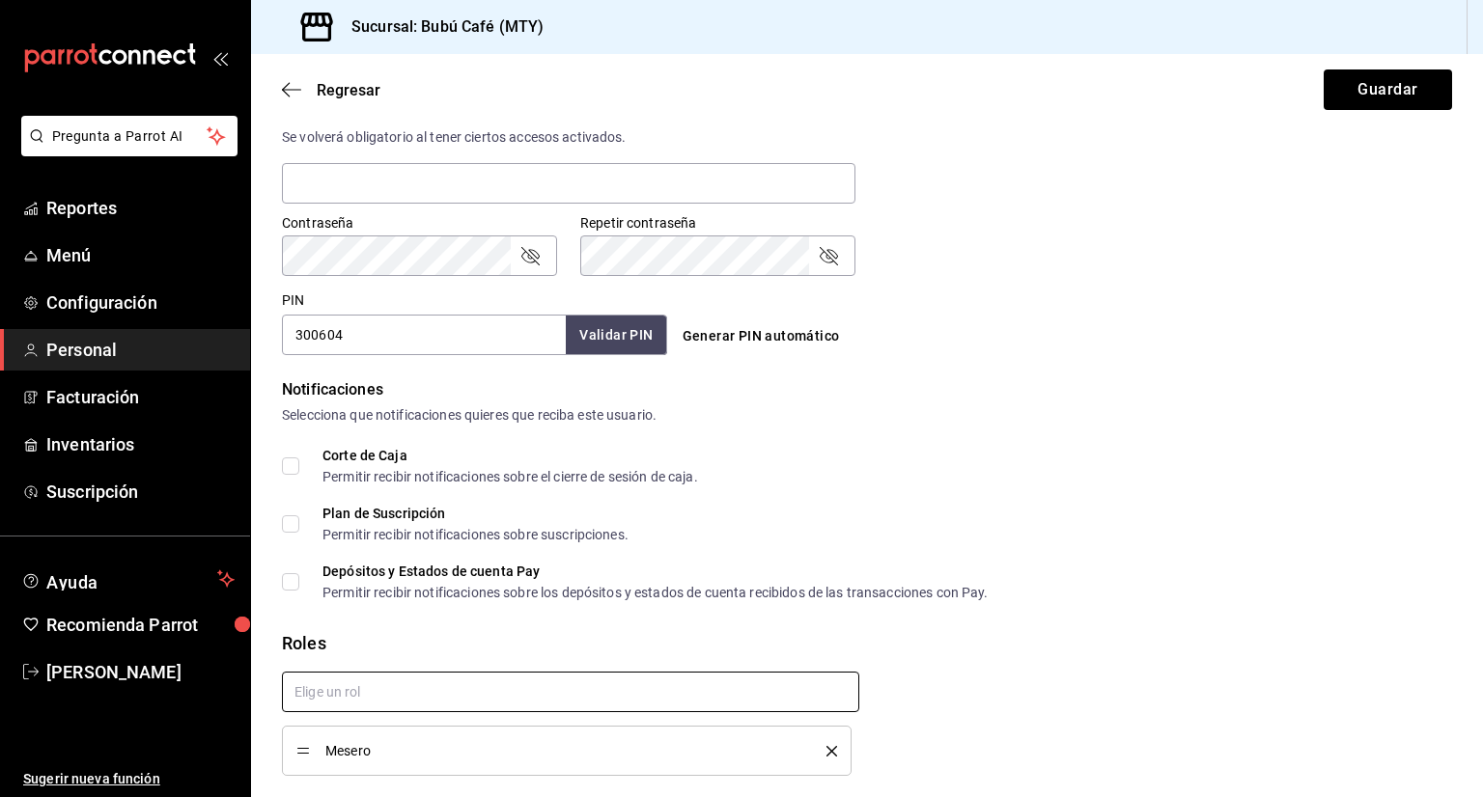
checkbox input "true"
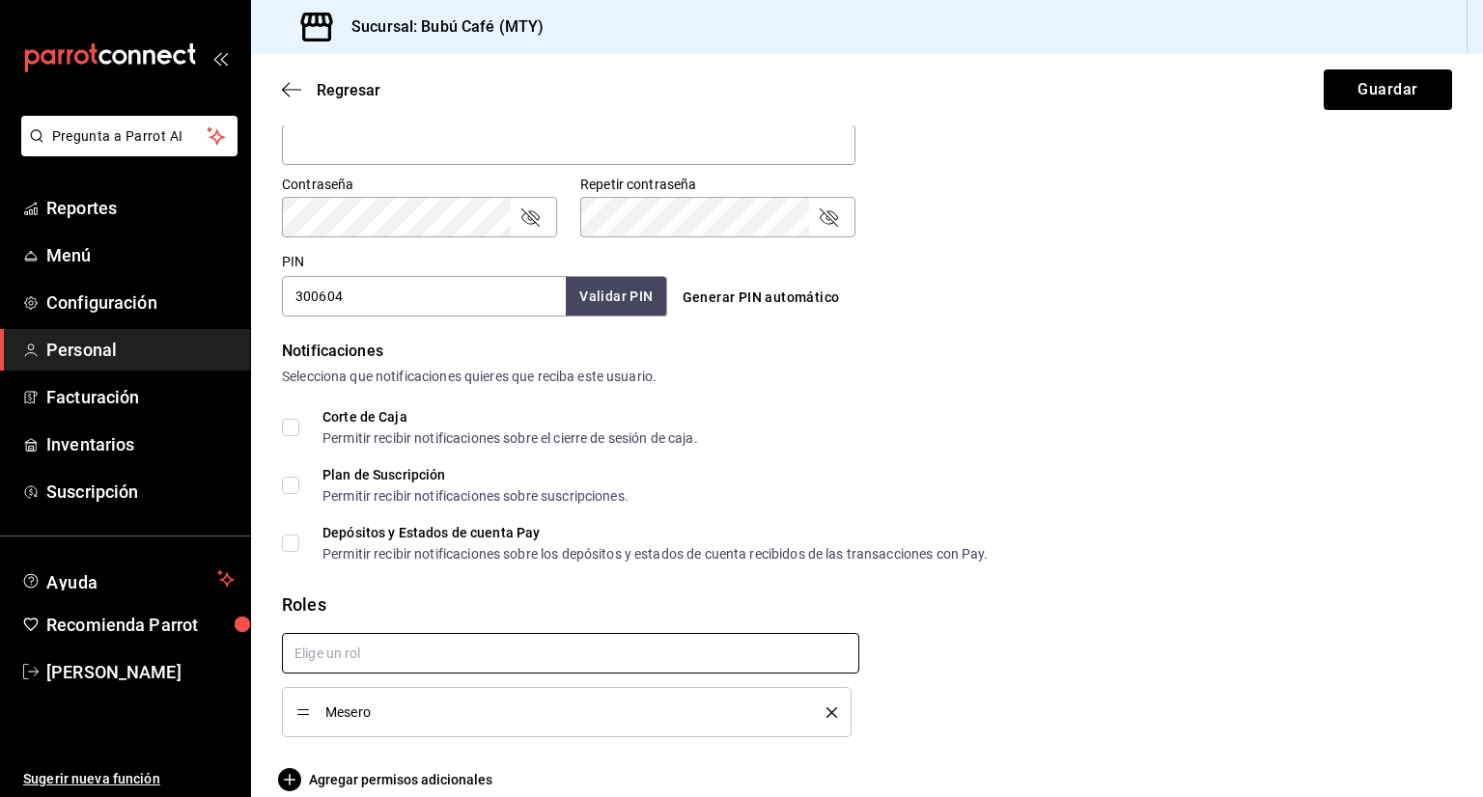
scroll to position [809, 0]
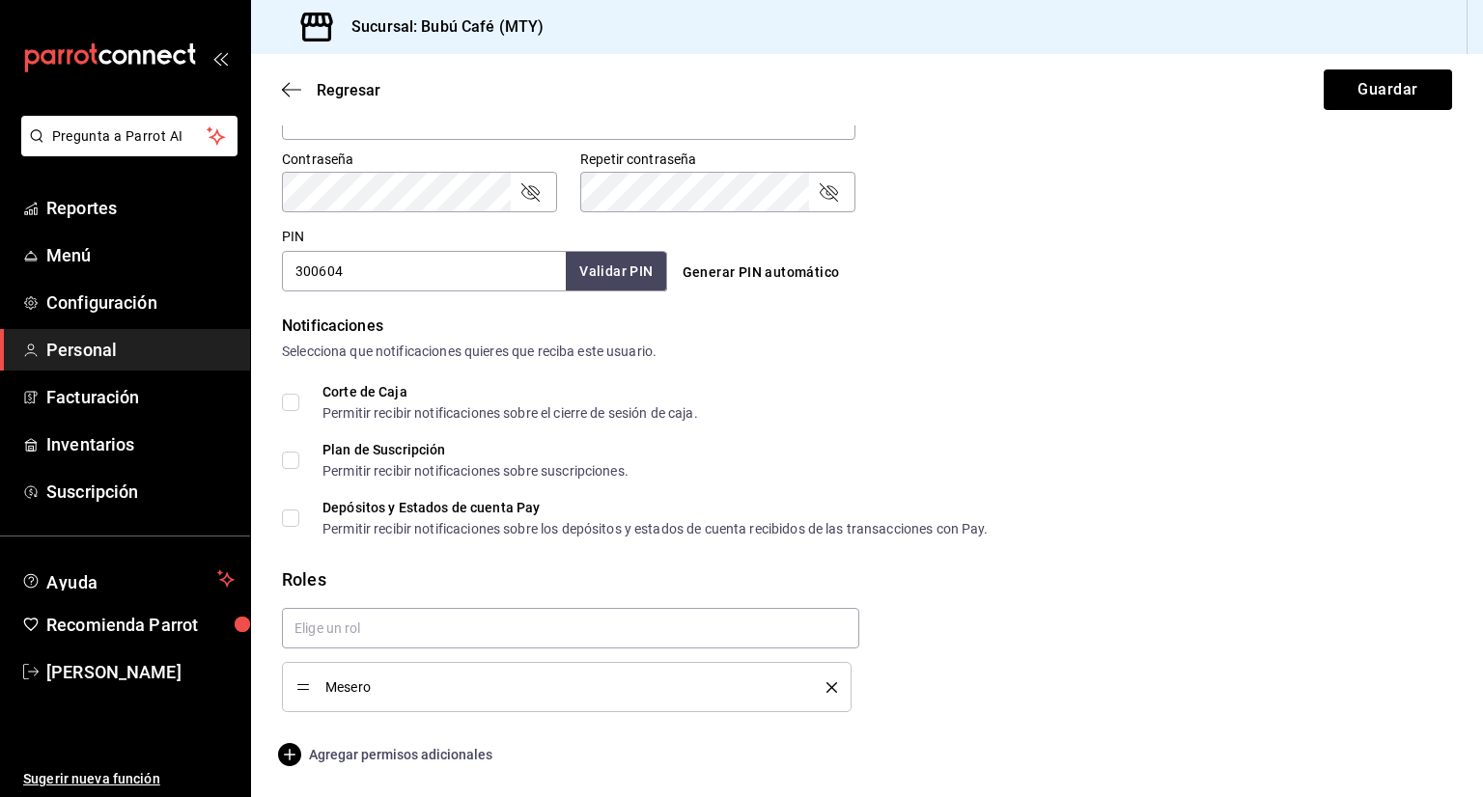
click at [284, 754] on icon "button" at bounding box center [289, 754] width 23 height 23
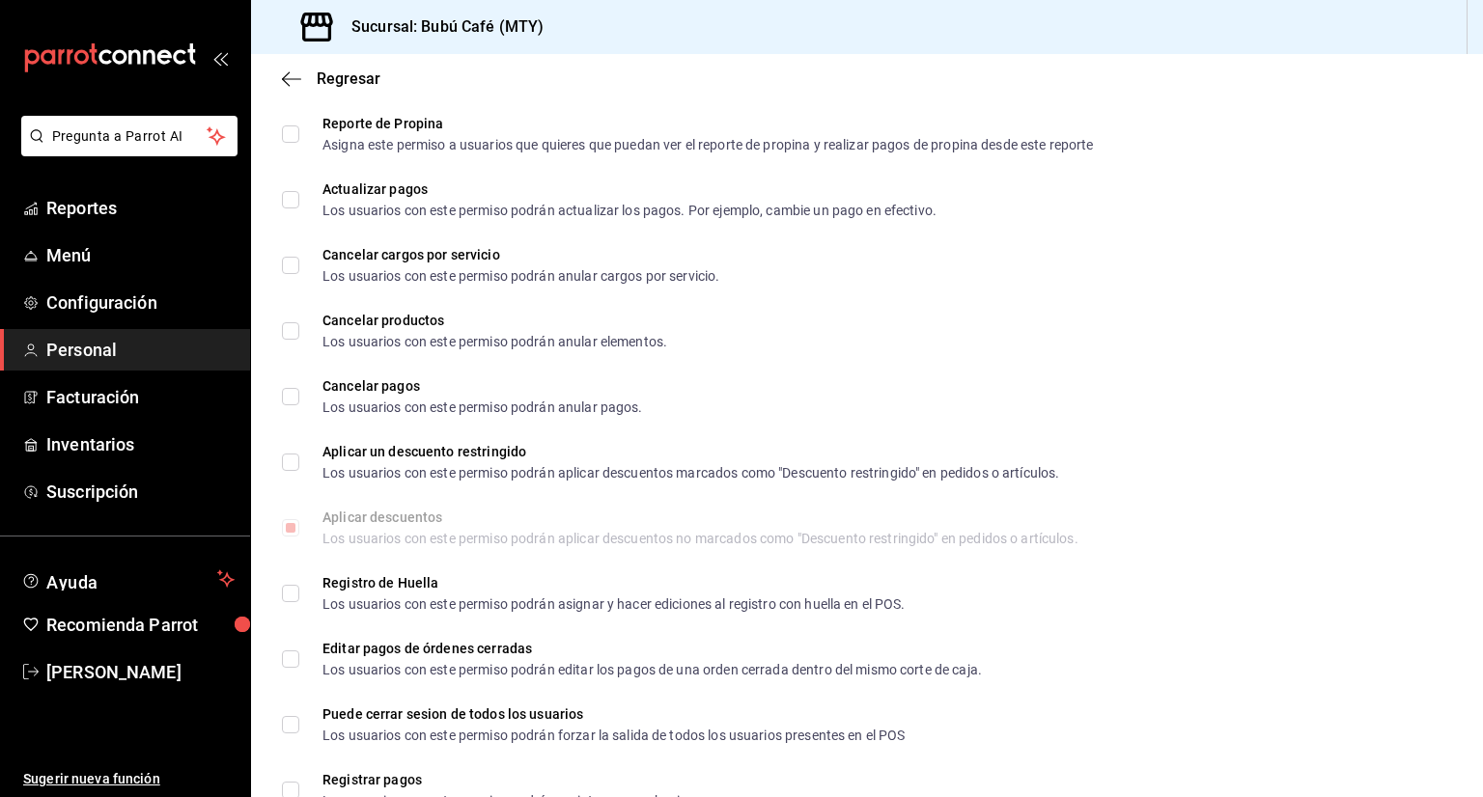
scroll to position [2238, 0]
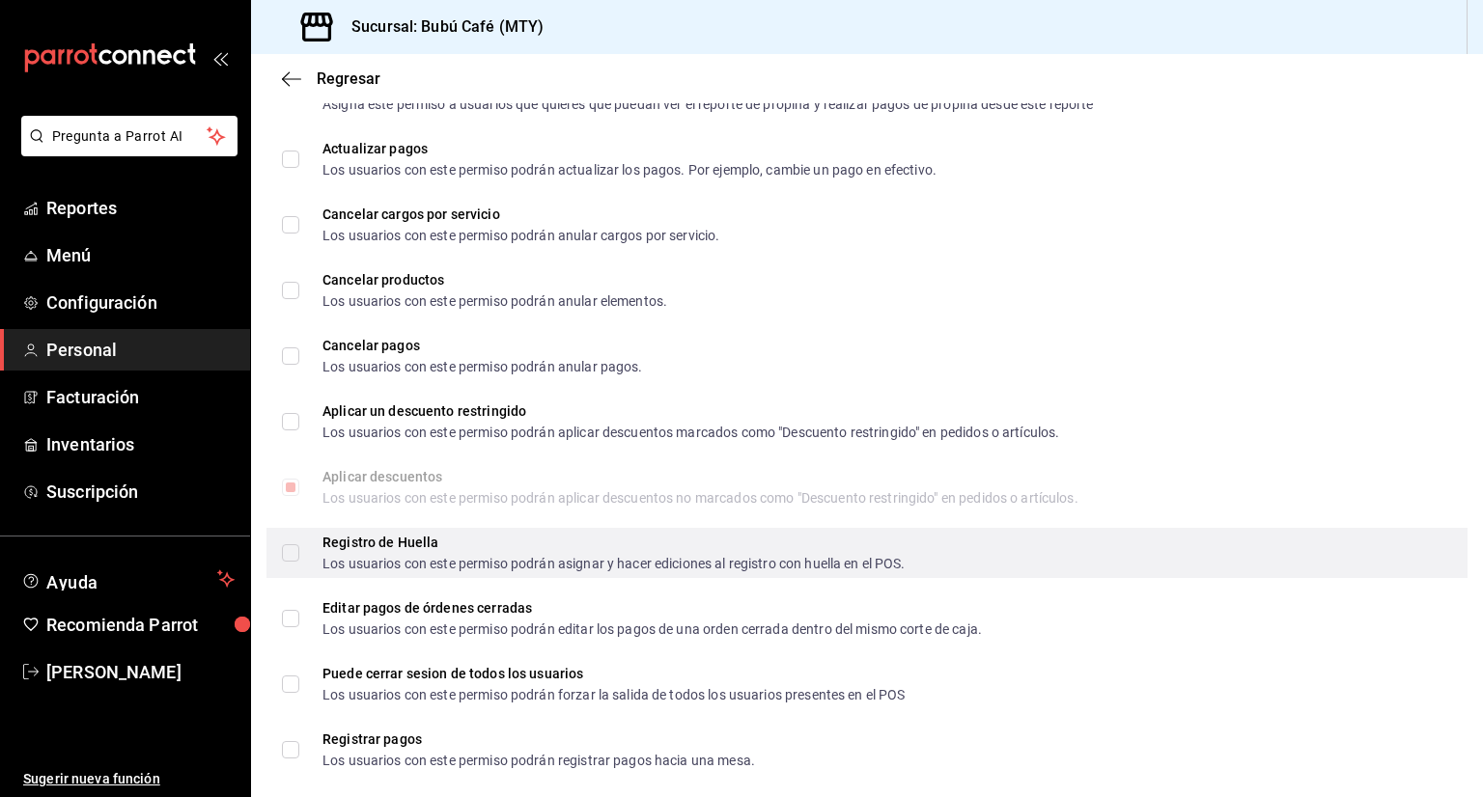
click at [294, 557] on input "Registro de Huella Los usuarios con este permiso podrán asignar y hacer edicion…" at bounding box center [290, 552] width 17 height 17
checkbox input "true"
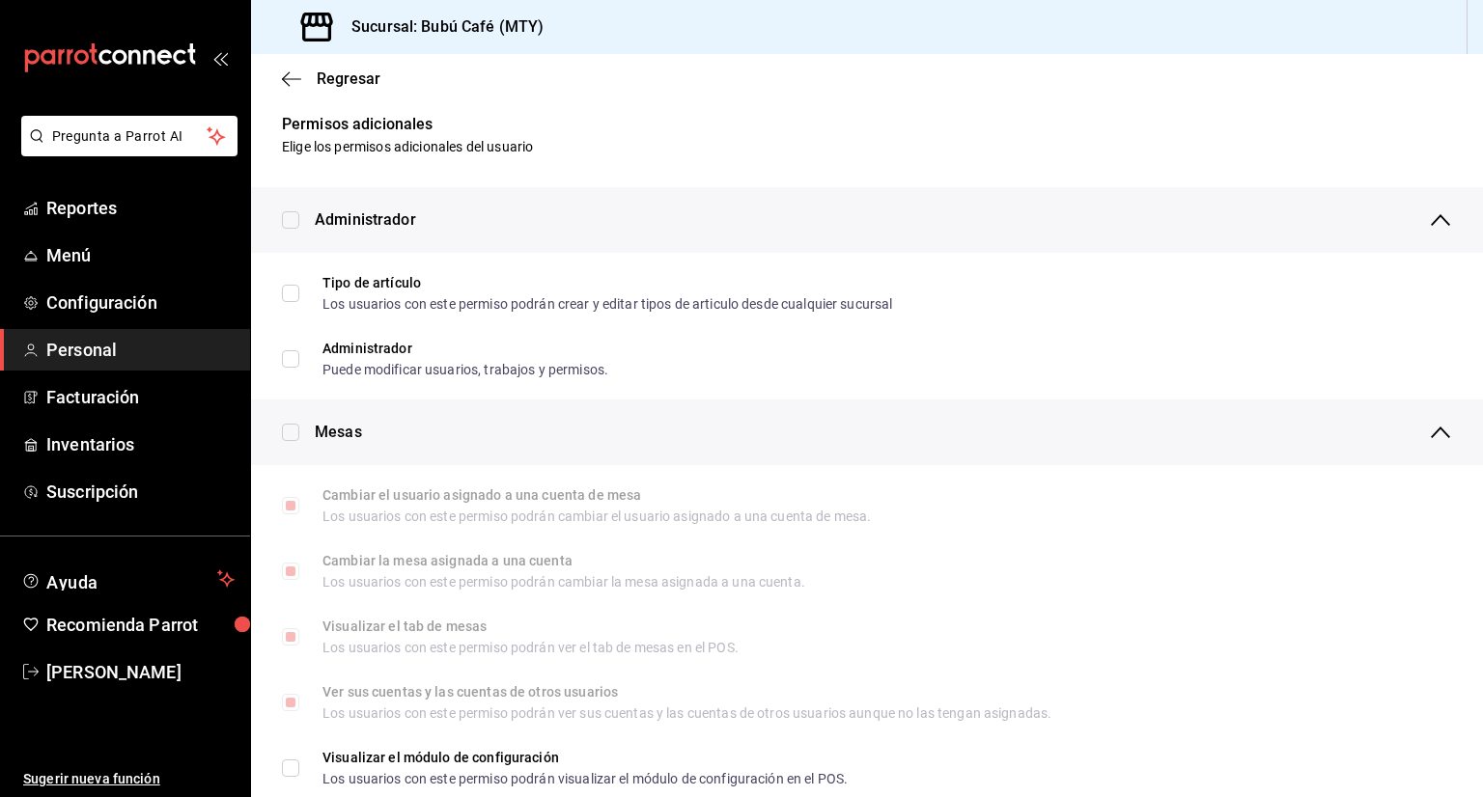
scroll to position [0, 0]
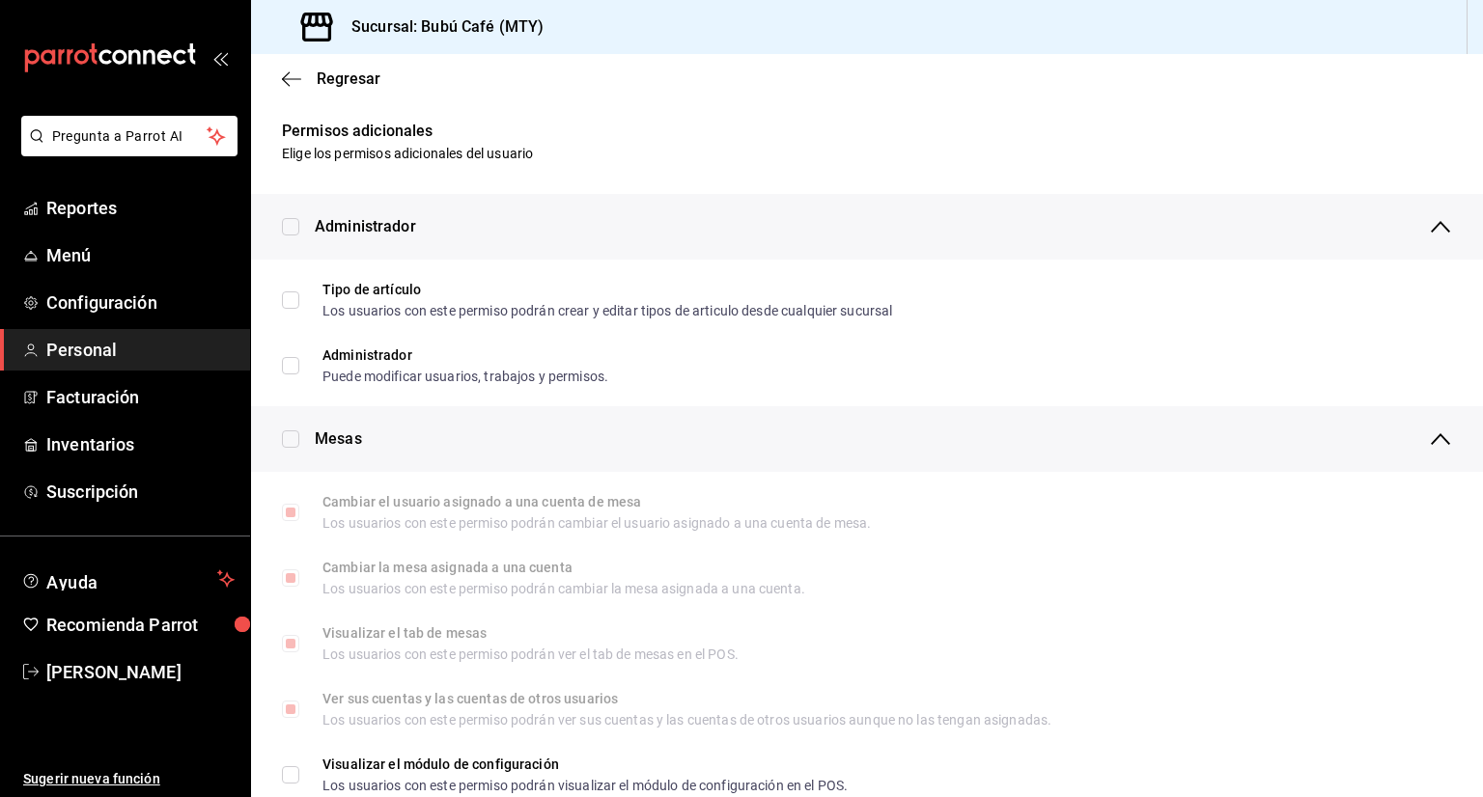
click at [280, 82] on div "Regresar" at bounding box center [867, 78] width 1232 height 49
click at [301, 75] on span "Regresar" at bounding box center [331, 79] width 98 height 18
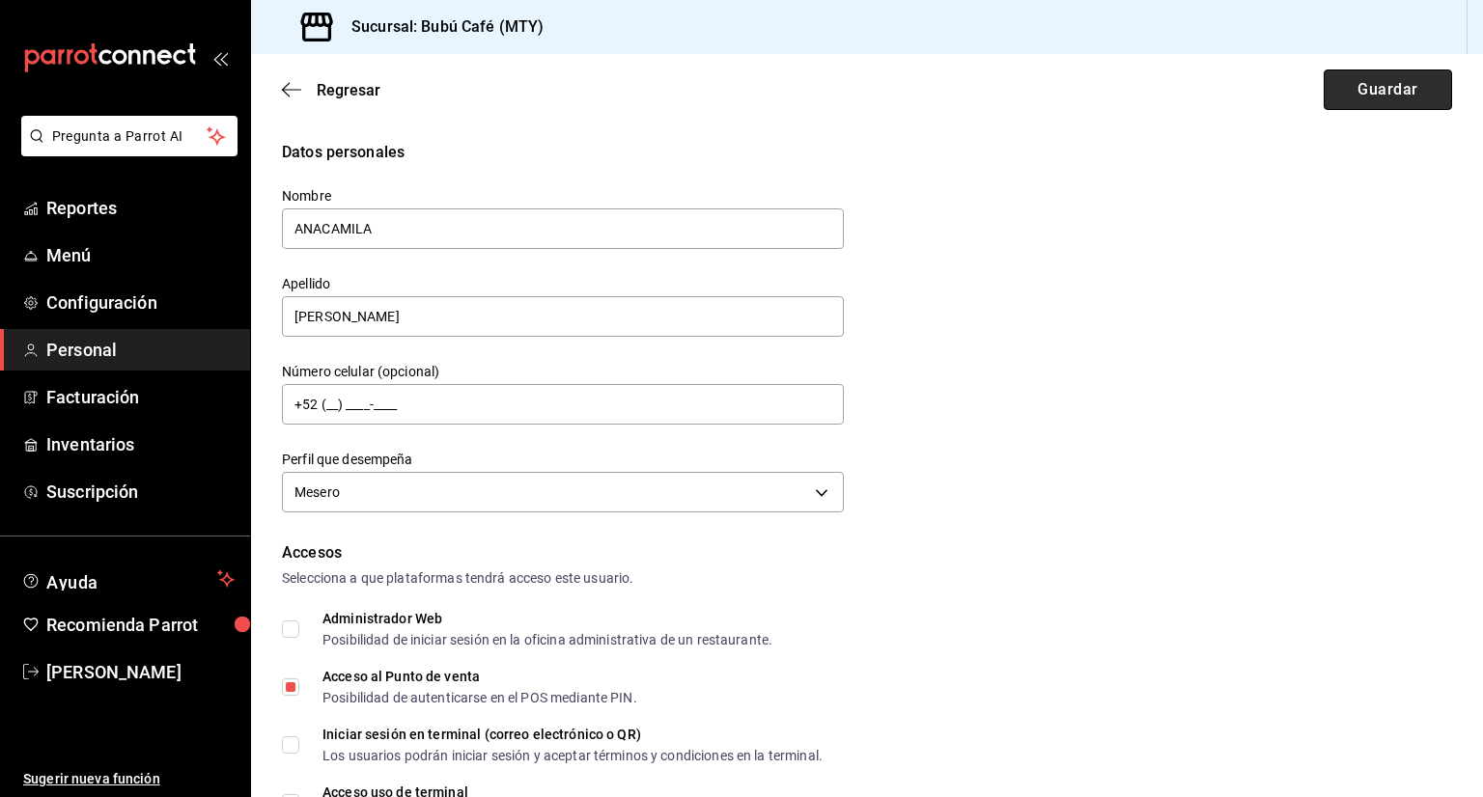
click at [1363, 87] on button "Guardar" at bounding box center [1387, 90] width 128 height 41
